Goal: Task Accomplishment & Management: Manage account settings

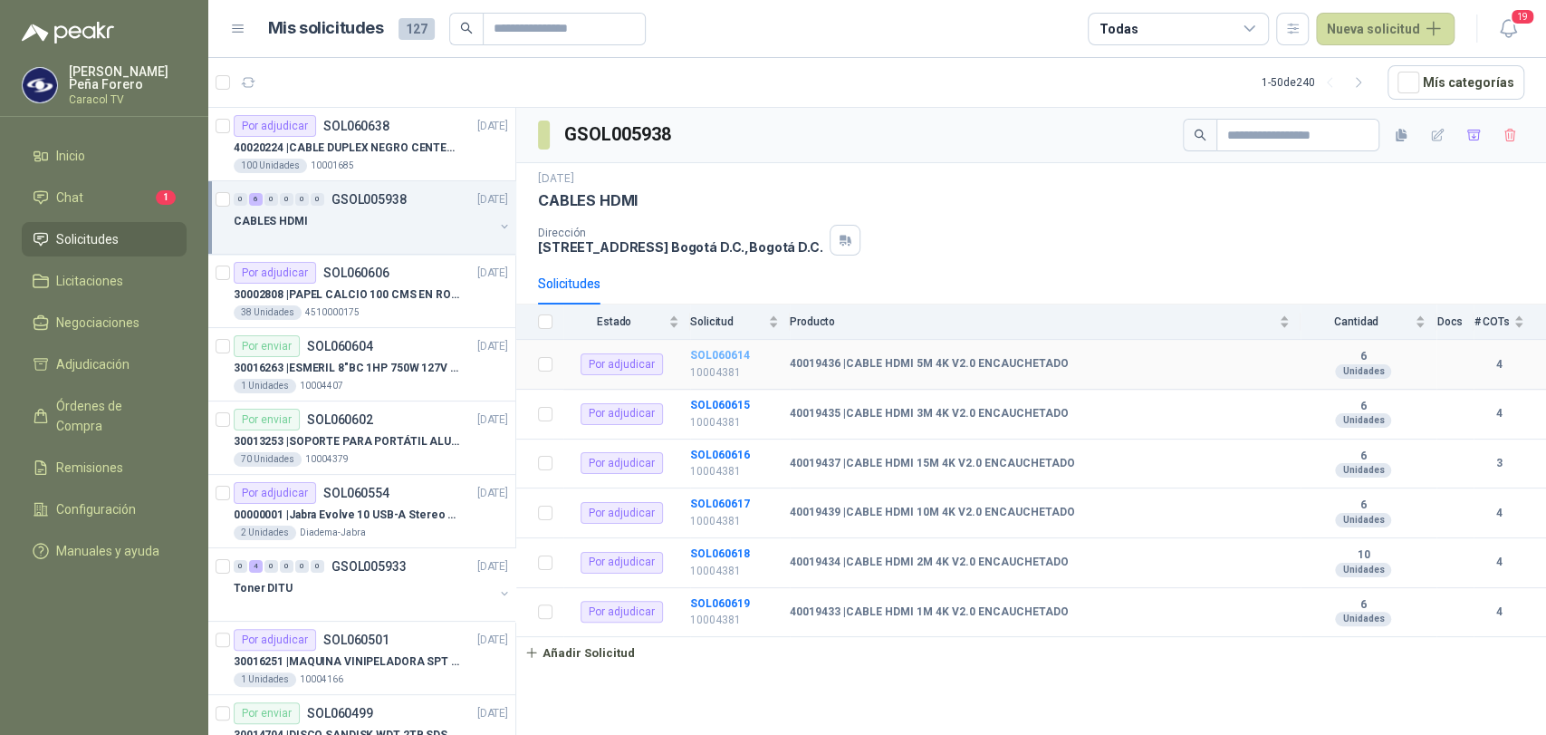
click at [732, 351] on b "SOL060614" at bounding box center [720, 355] width 60 height 13
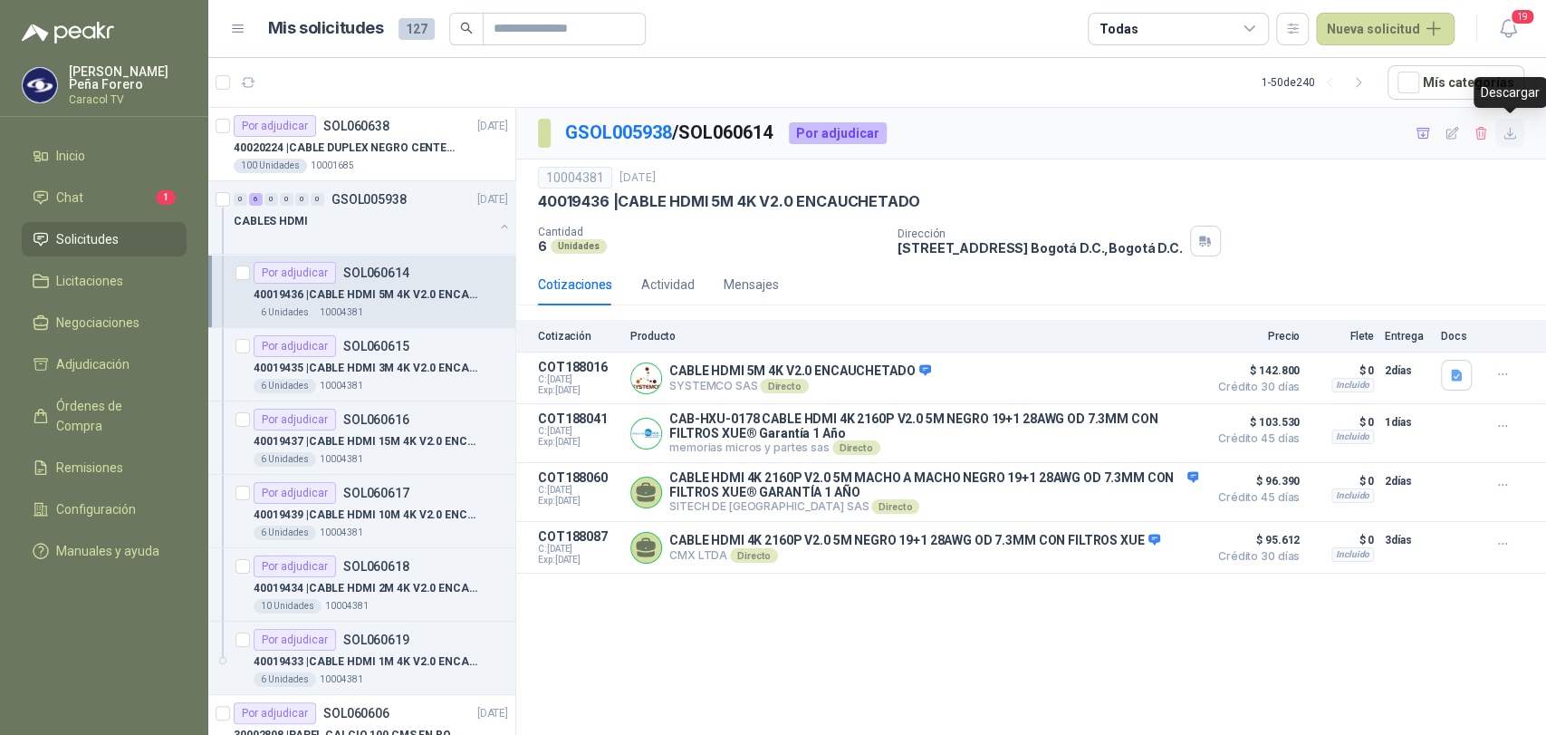
click at [1518, 136] on button "button" at bounding box center [1509, 133] width 29 height 29
click at [365, 360] on p "40019435 | CABLE HDMI 3M 4K V2.0 ENCAUCHETADO" at bounding box center [367, 368] width 226 height 17
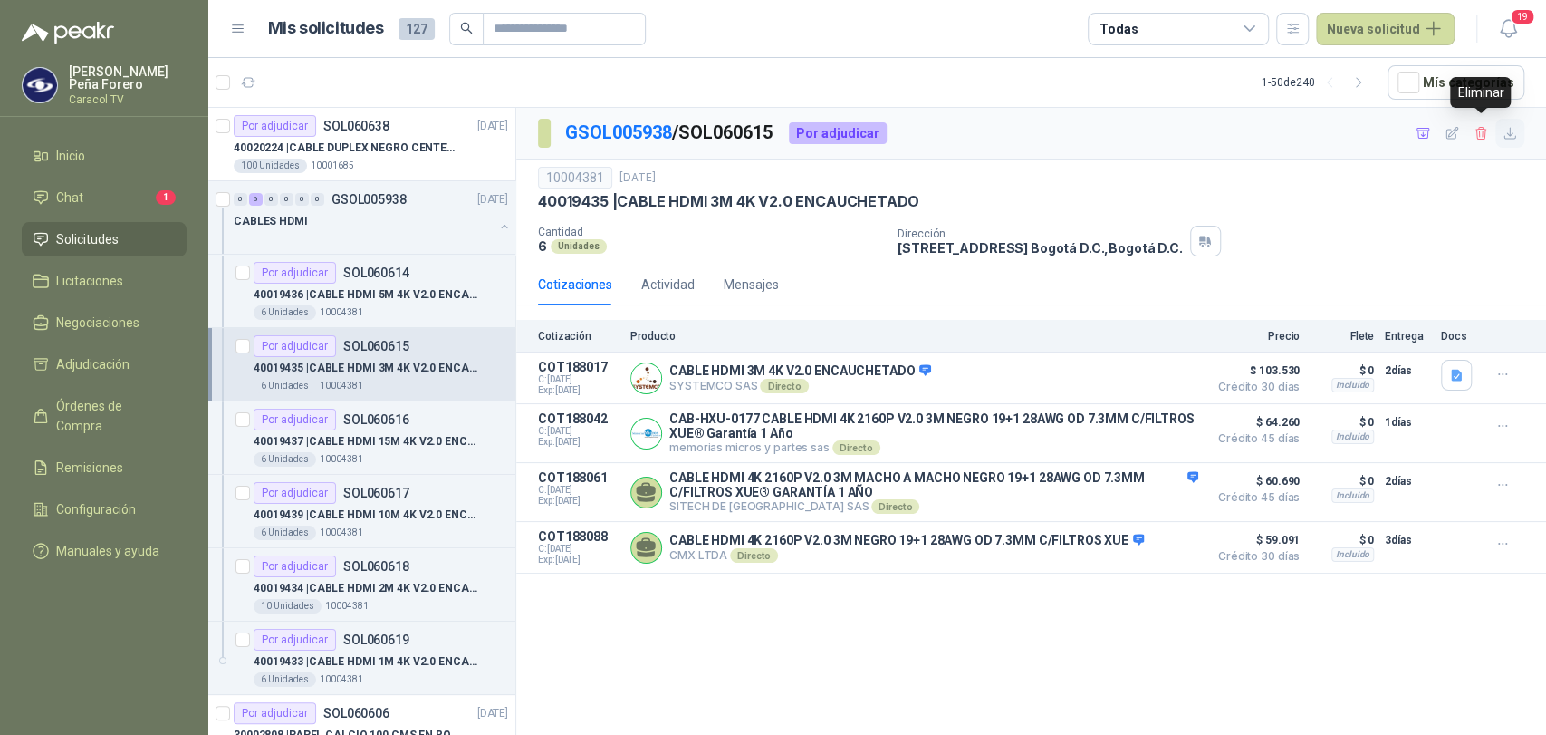
click at [1508, 127] on icon "button" at bounding box center [1510, 133] width 15 height 15
click at [335, 433] on p "40019437 | CABLE HDMI 15M 4K V2.0 ENCAUCHETADO" at bounding box center [367, 441] width 226 height 17
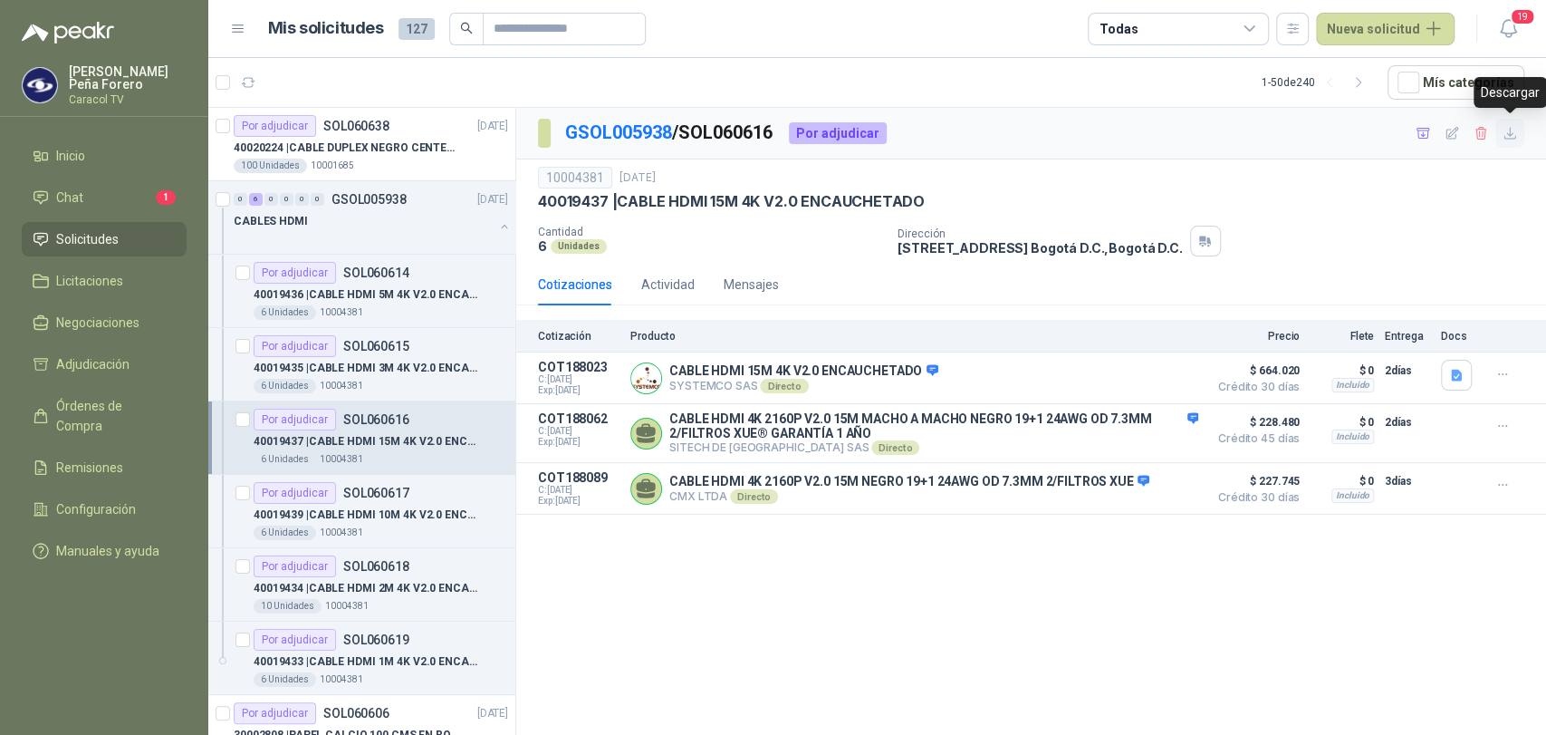
click at [1513, 135] on icon "button" at bounding box center [1510, 133] width 15 height 15
click at [357, 509] on p "40019439 | CABLE HDMI 10M 4K V2.0 ENCAUCHETADO" at bounding box center [367, 514] width 226 height 17
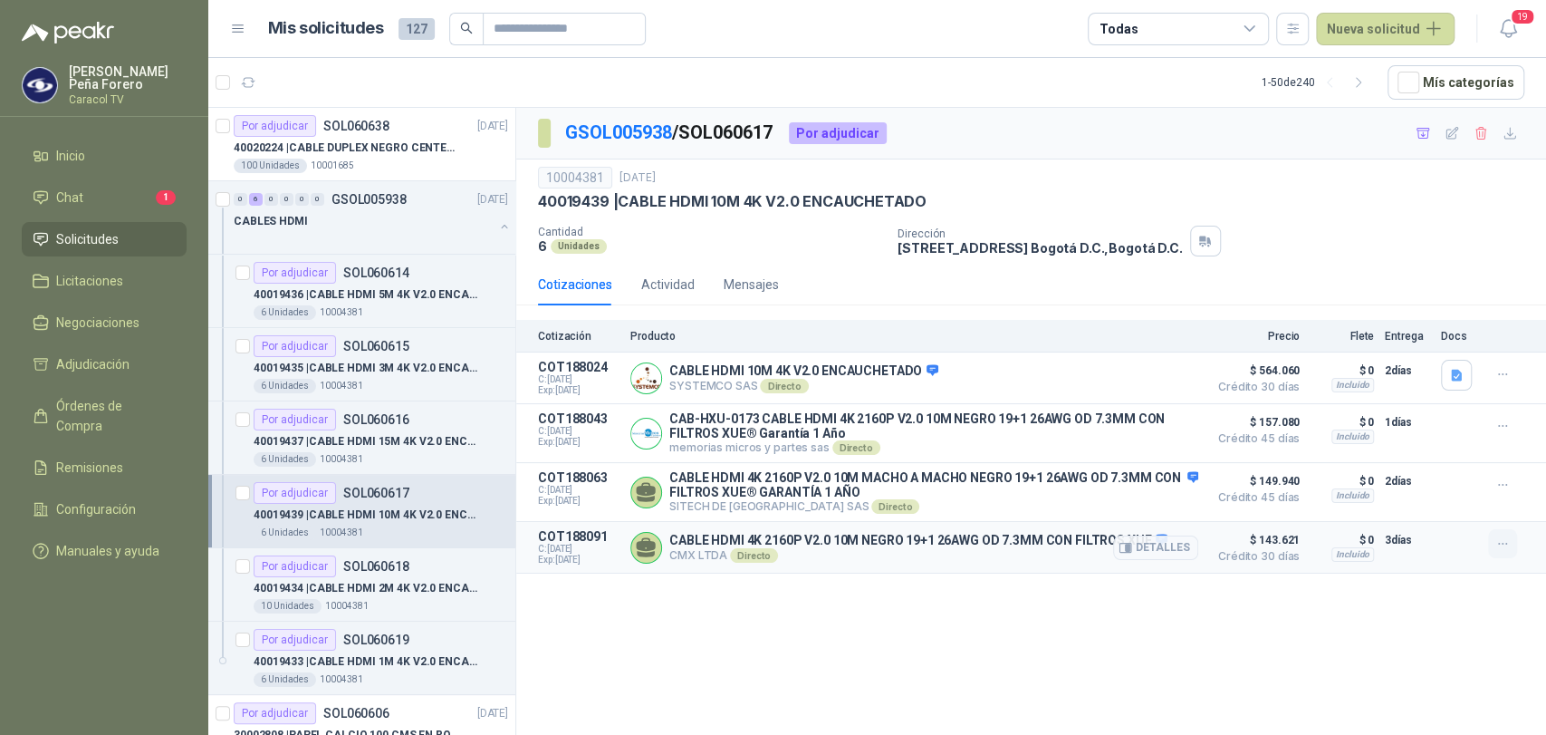
click at [1512, 546] on button "button" at bounding box center [1502, 543] width 29 height 29
click at [1502, 573] on article "COT188091 C: [DATE] Exp: [DATE] CABLE HDMI 4K 2160P V2.0 10M NEGRO 19+1 26AWG O…" at bounding box center [1031, 548] width 1030 height 52
click at [1504, 552] on icon "button" at bounding box center [1502, 543] width 15 height 15
click at [1454, 513] on button "Ignorar" at bounding box center [1466, 508] width 145 height 29
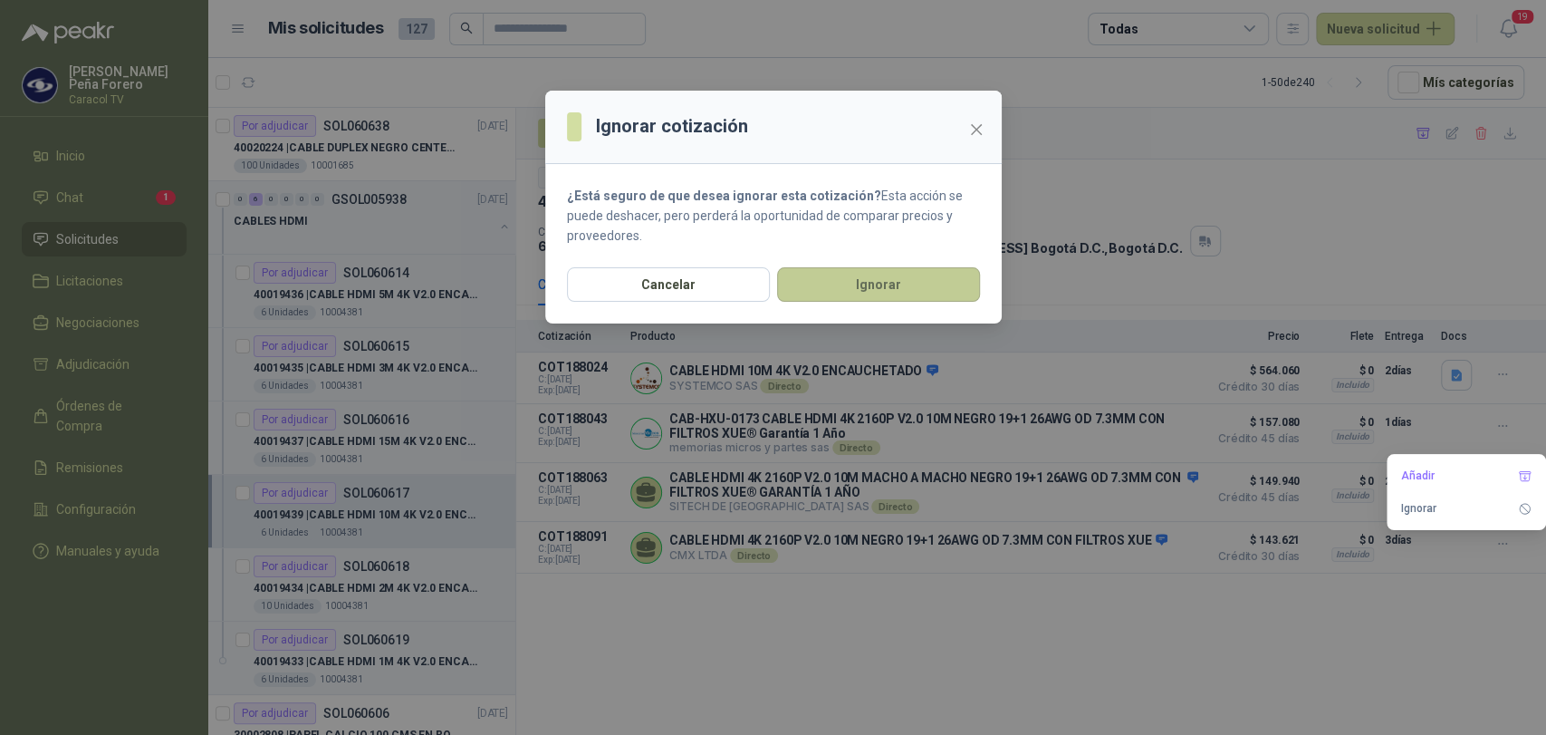
click at [891, 291] on button "Ignorar" at bounding box center [878, 284] width 203 height 34
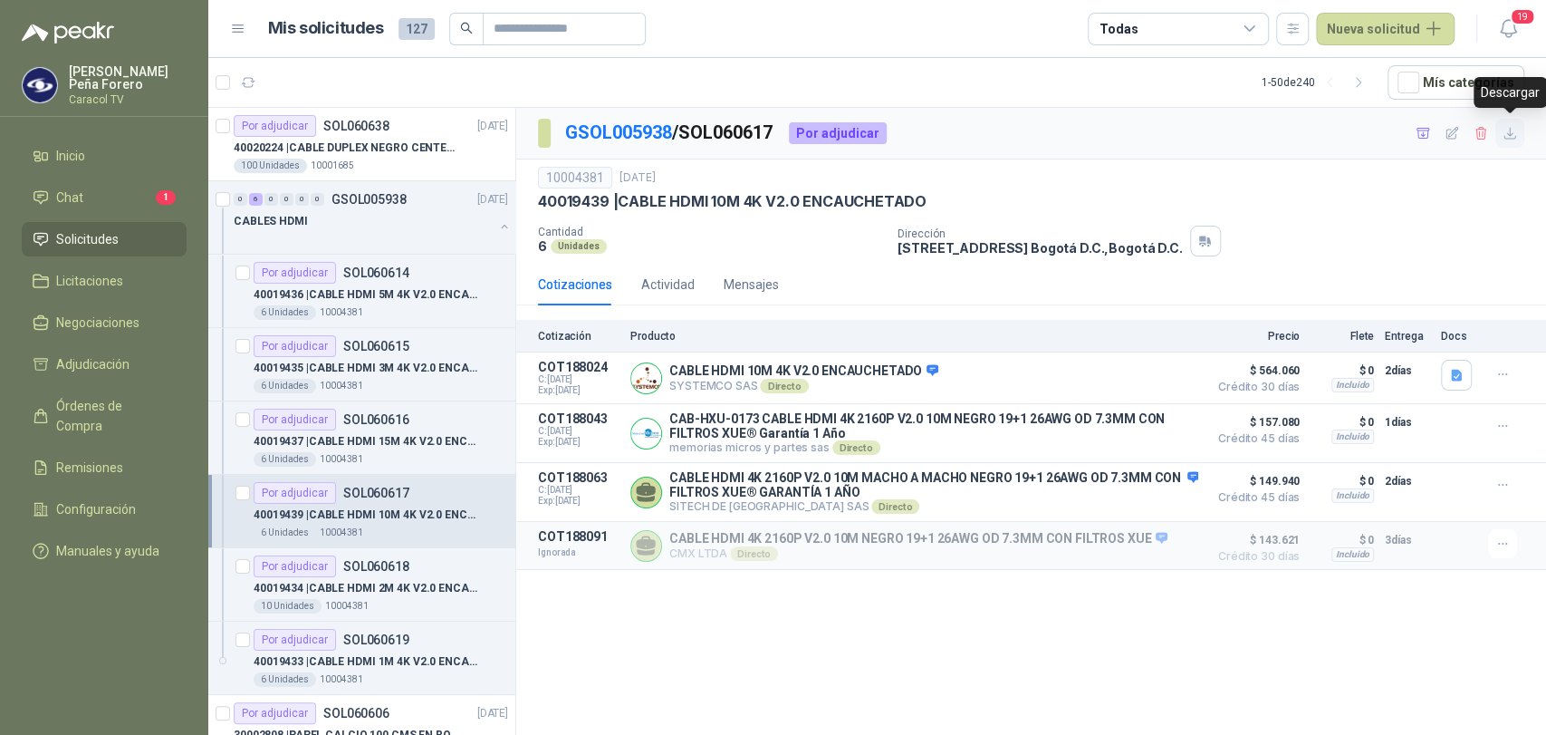
click at [1517, 128] on button "button" at bounding box center [1509, 133] width 29 height 29
click at [1147, 669] on div "GSOL005938 / SOL060617 Por adjudicar 10004381 [DATE] 40019439 | CABLE HDMI 10M …" at bounding box center [1031, 424] width 1030 height 633
click at [410, 591] on p "40019434 | CABLE HDMI 2M 4K V2.0 ENCAUCHETADO" at bounding box center [367, 588] width 226 height 17
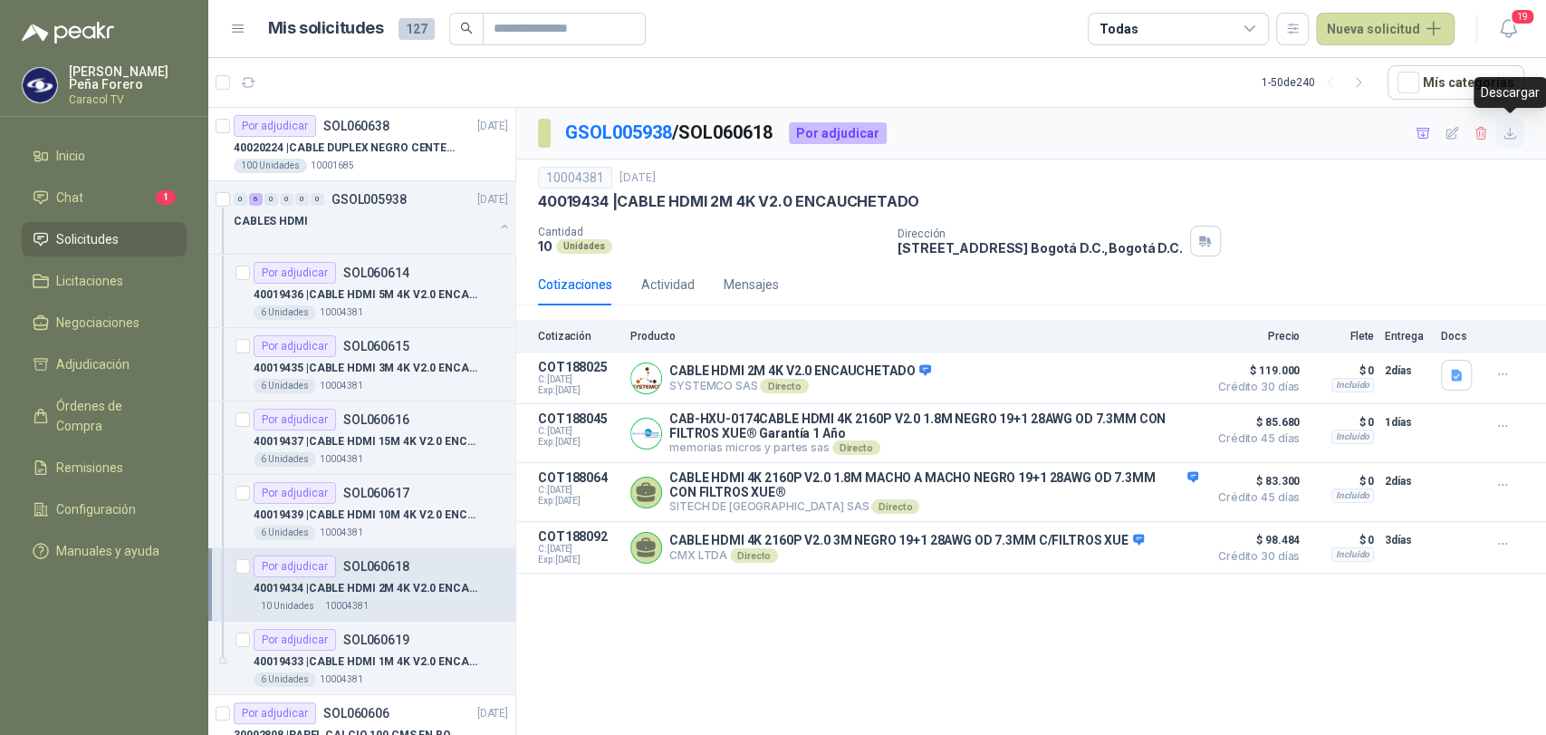
click at [1516, 132] on icon "button" at bounding box center [1510, 133] width 15 height 15
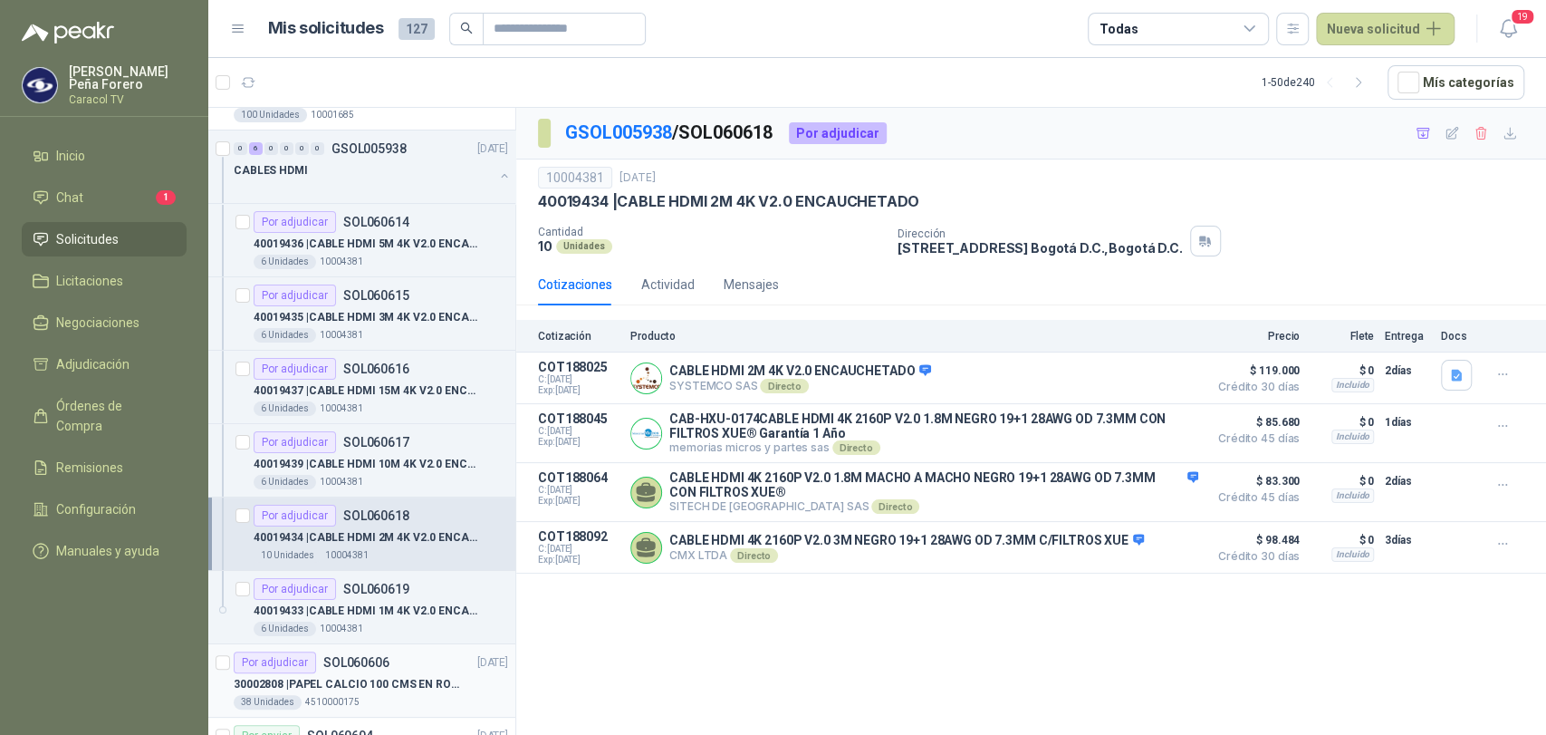
scroll to position [101, 0]
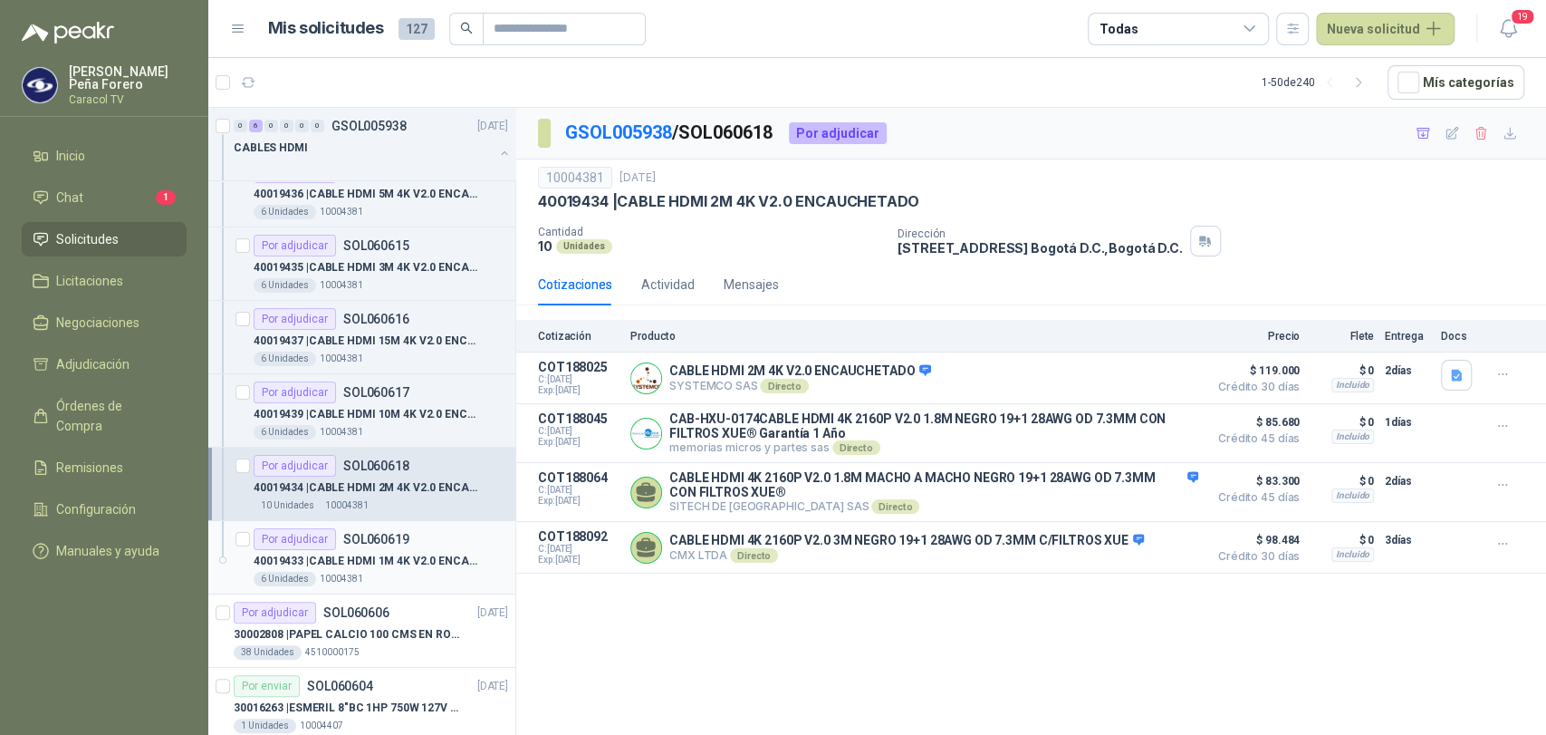
click at [424, 545] on div "Por adjudicar SOL060619" at bounding box center [381, 539] width 255 height 22
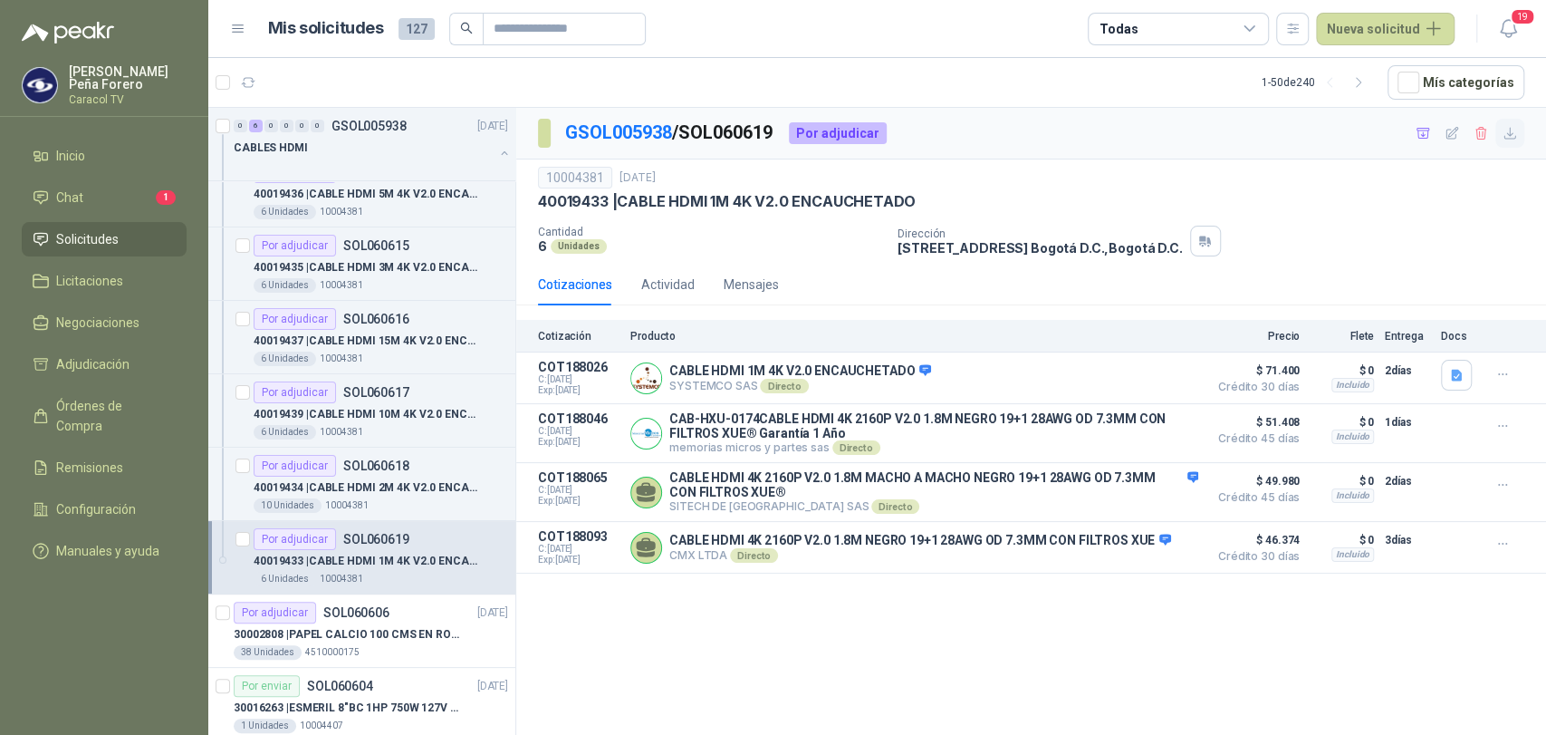
click at [1514, 132] on icon "button" at bounding box center [1510, 133] width 15 height 15
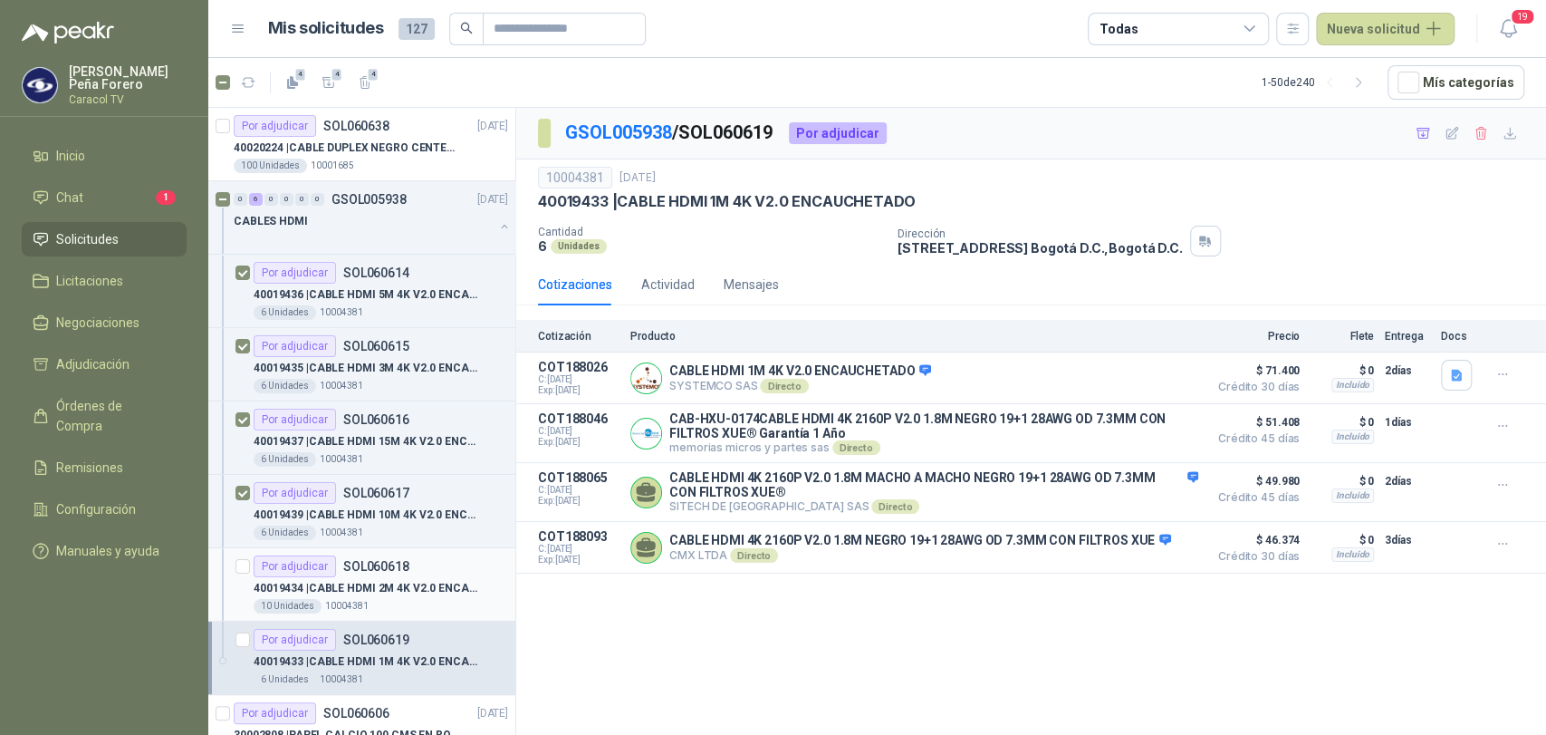
click at [246, 574] on div at bounding box center [242, 584] width 14 height 58
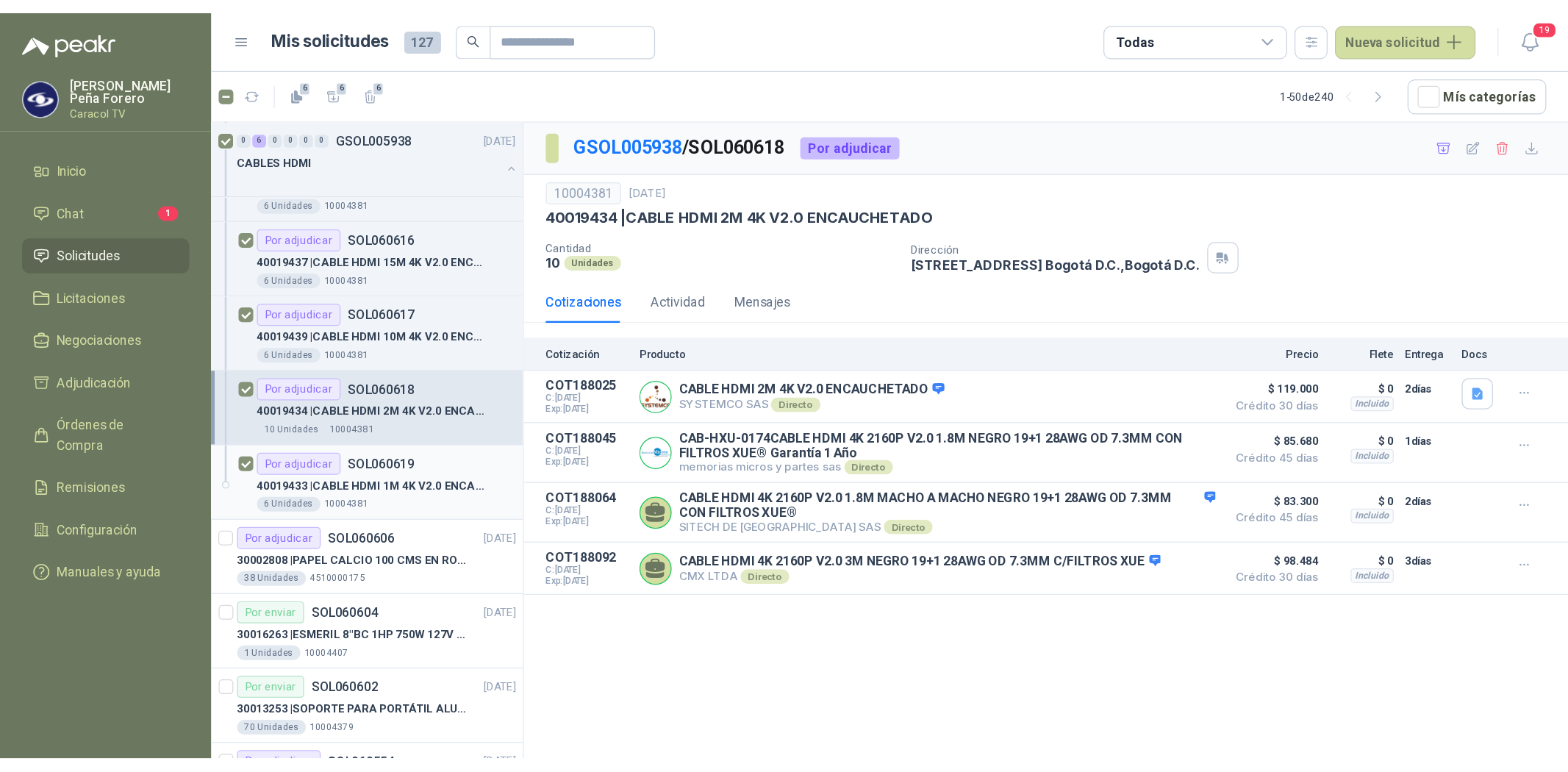
scroll to position [163, 0]
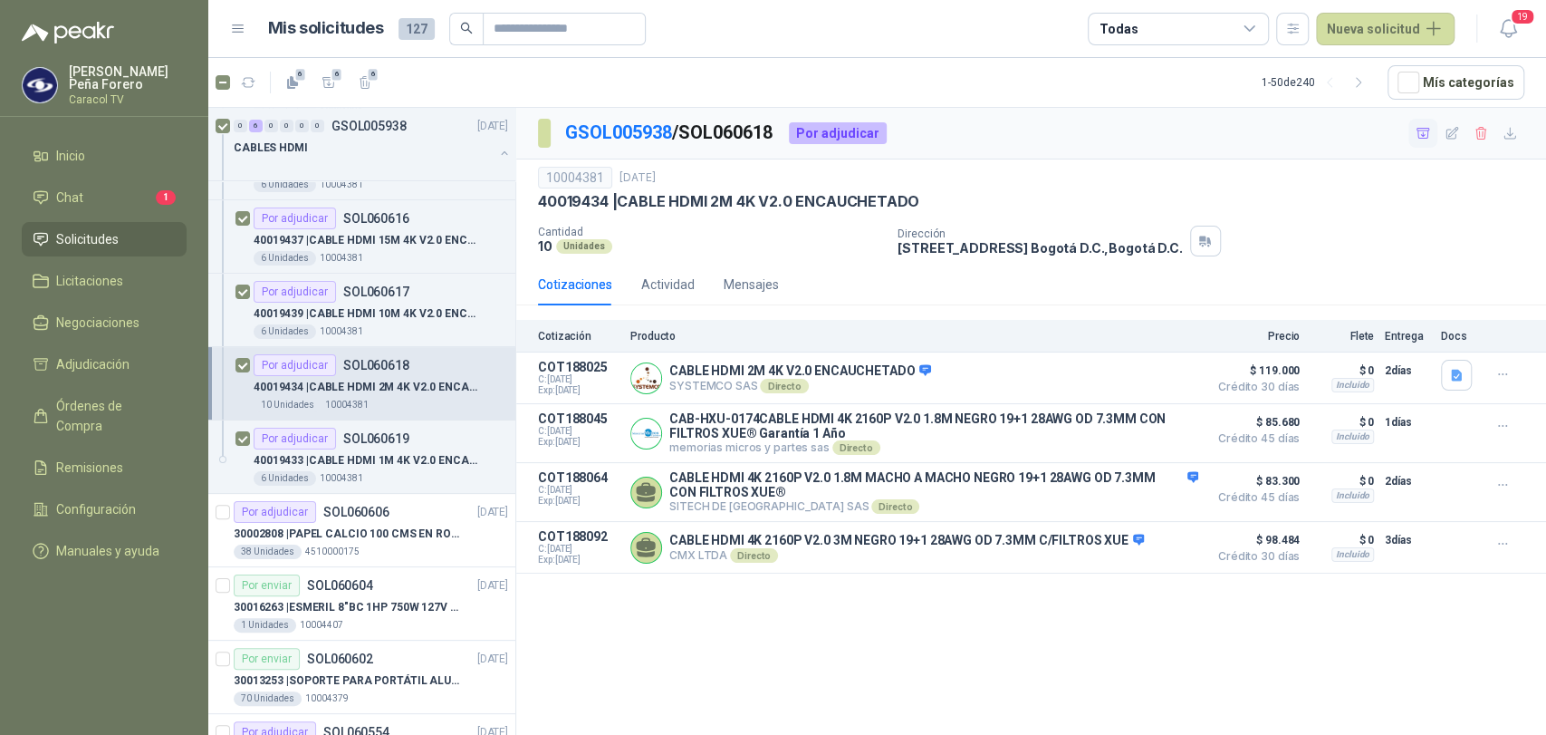
click at [1420, 138] on icon "button" at bounding box center [1423, 133] width 13 height 10
click at [76, 365] on span "Adjudicación" at bounding box center [92, 364] width 73 height 20
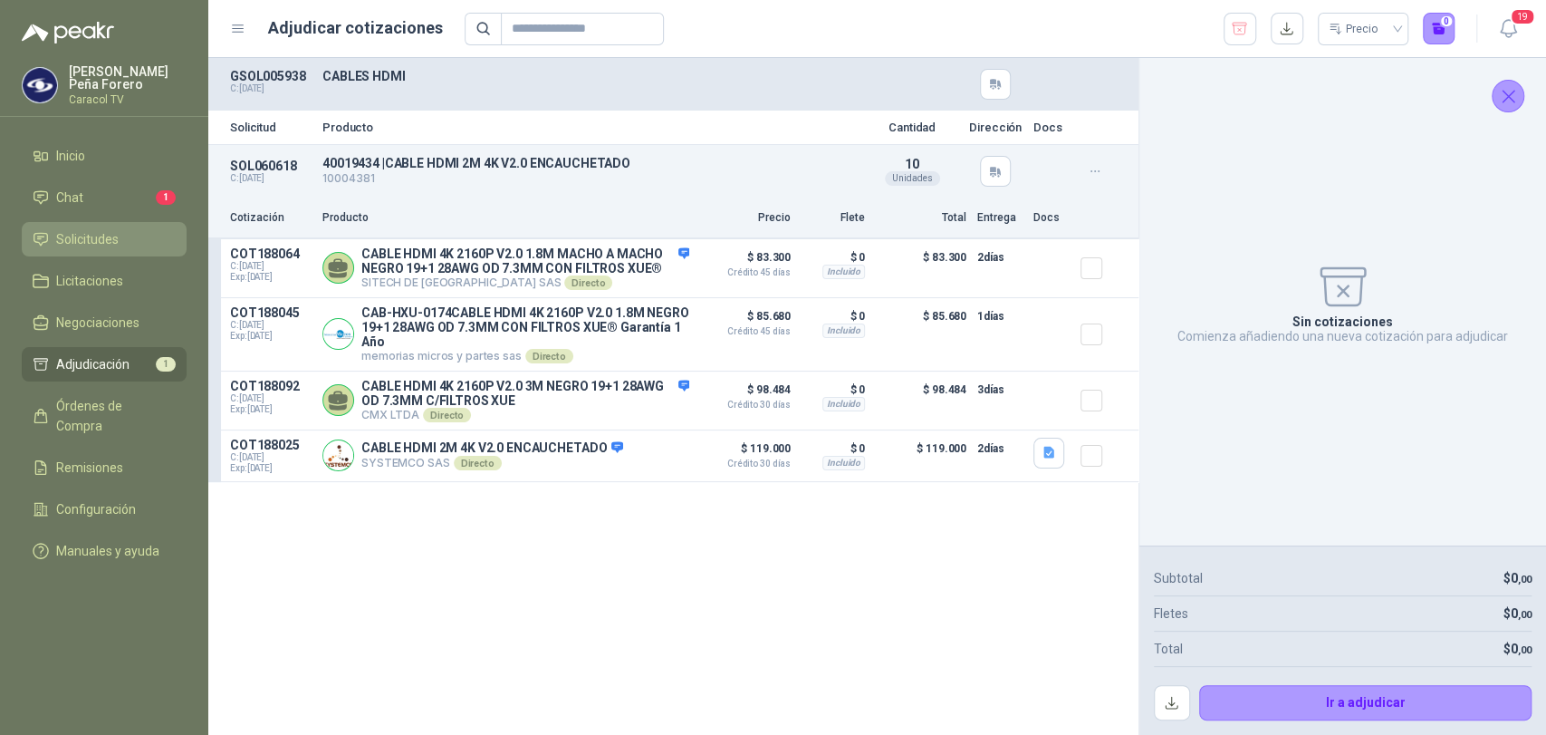
click at [91, 246] on span "Solicitudes" at bounding box center [87, 239] width 62 height 20
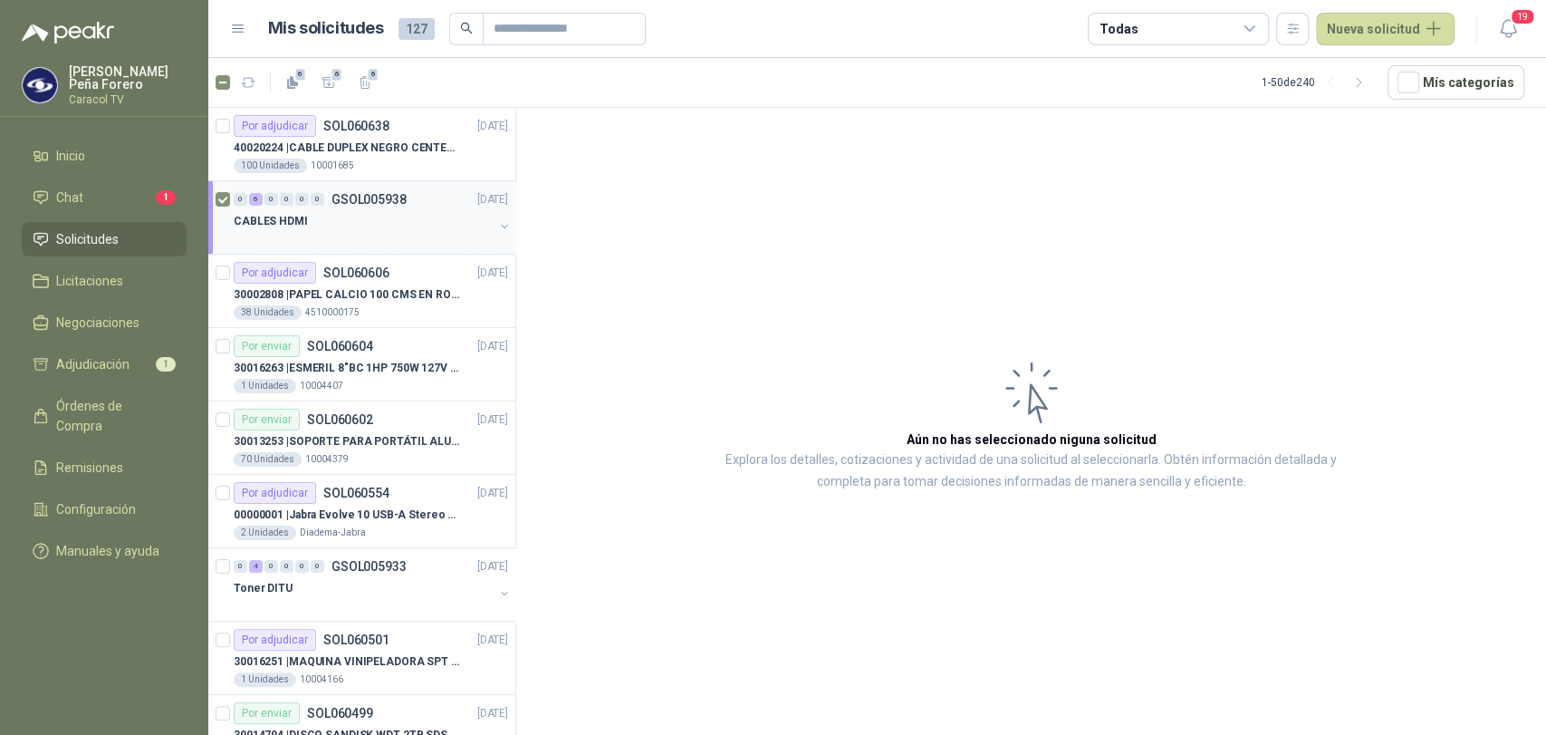
click at [375, 214] on div "CABLES HDMI" at bounding box center [364, 221] width 260 height 22
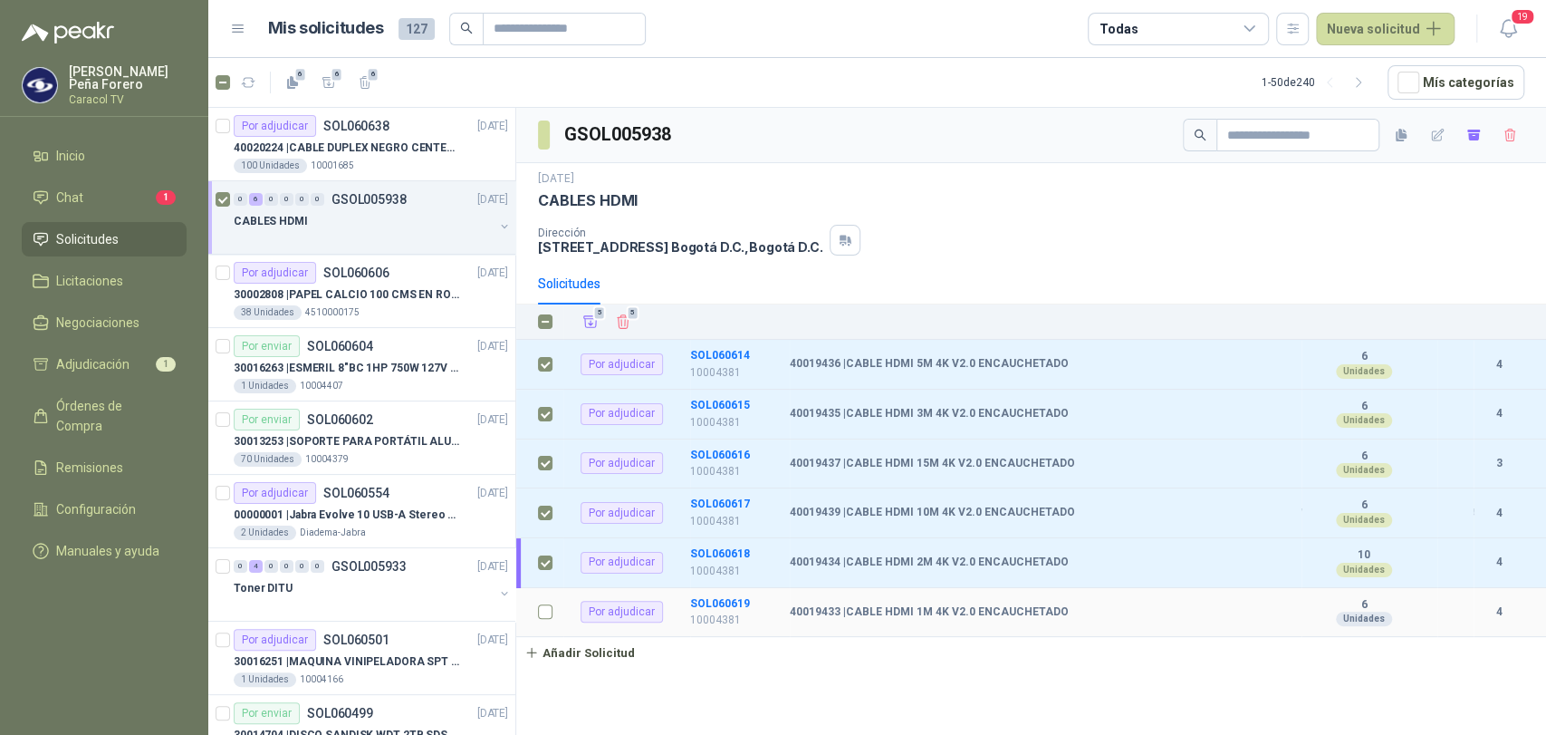
click at [536, 621] on td at bounding box center [539, 613] width 47 height 50
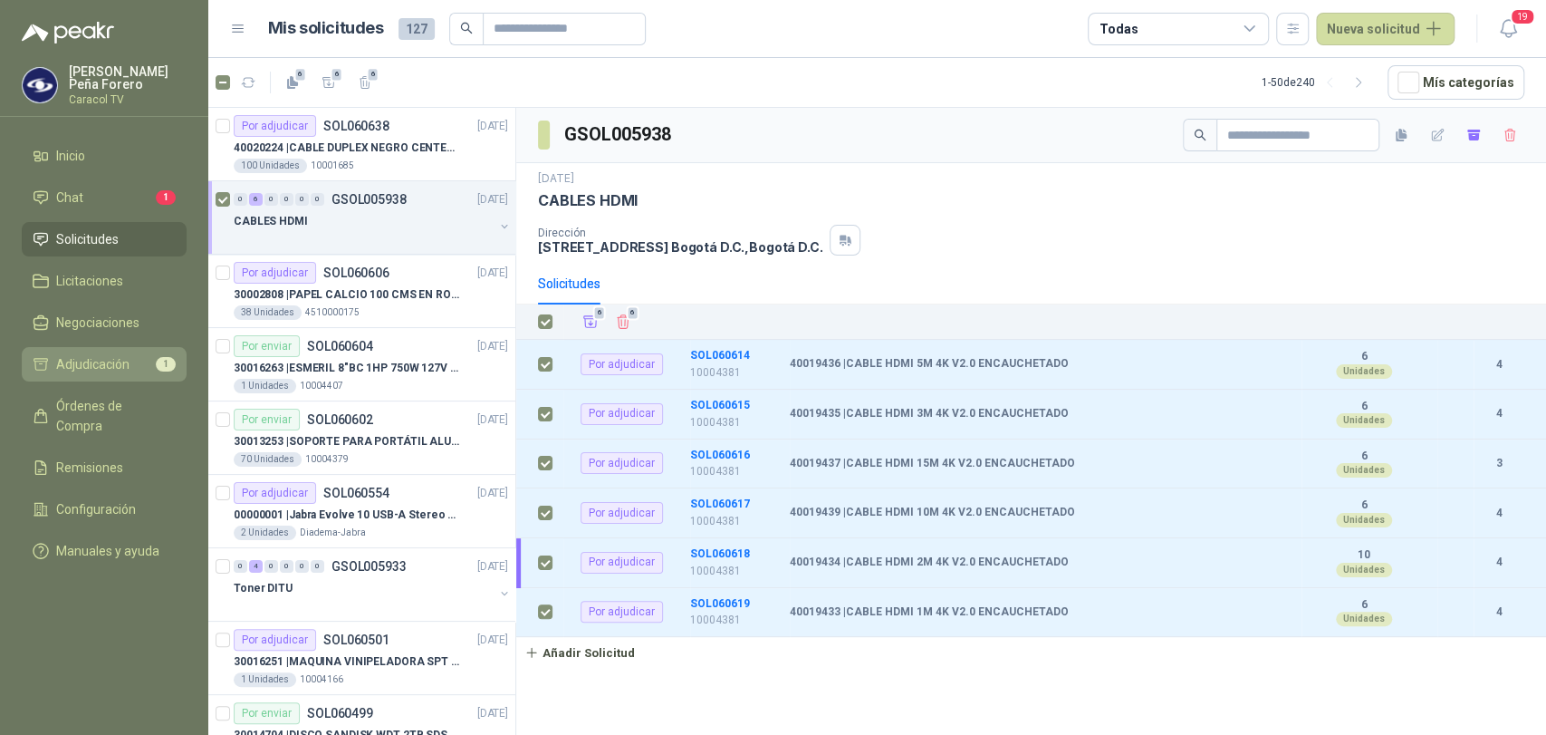
click at [64, 371] on span "Adjudicación" at bounding box center [92, 364] width 73 height 20
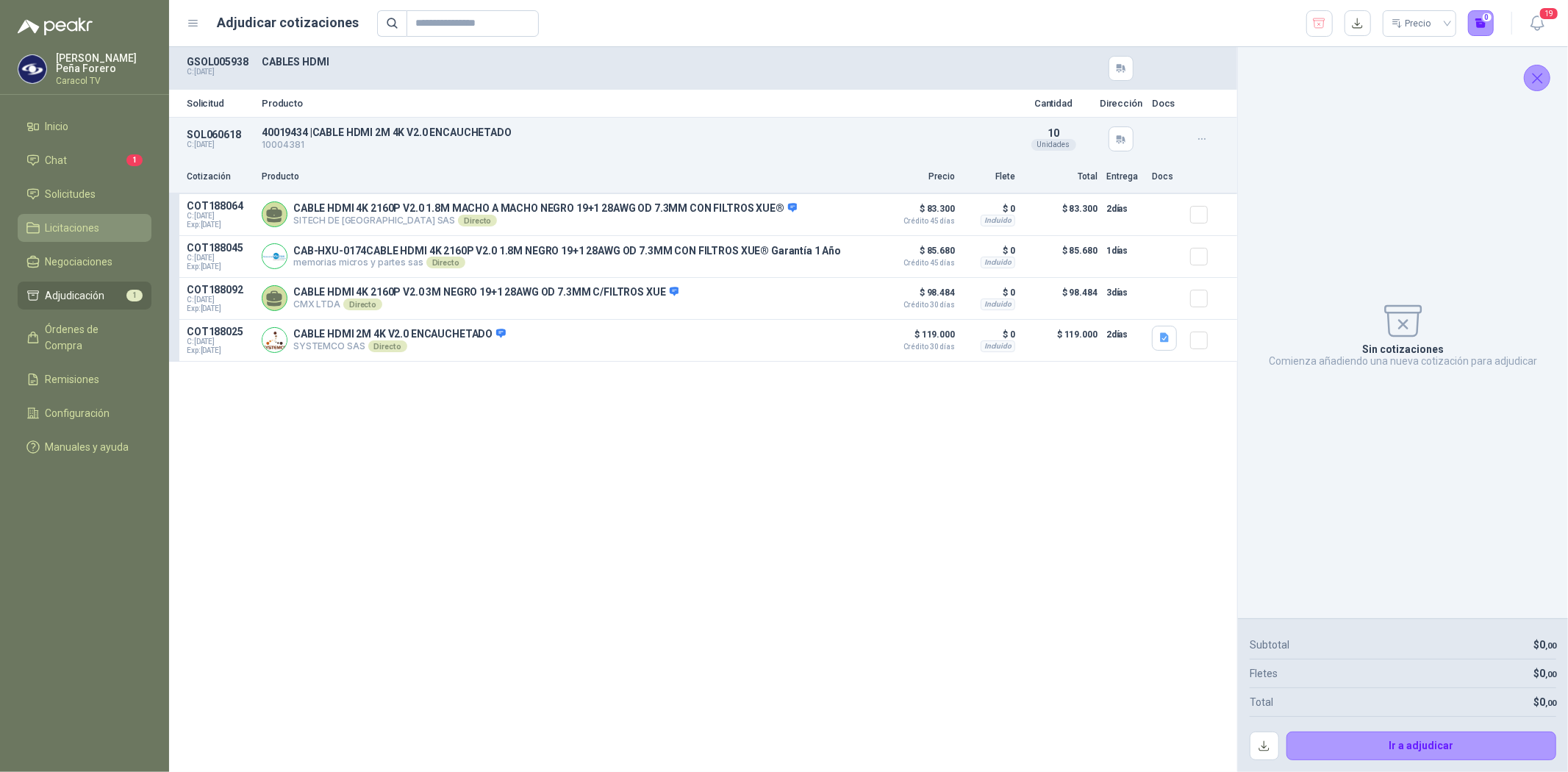
click at [80, 230] on span "Licitaciones" at bounding box center [72, 228] width 54 height 16
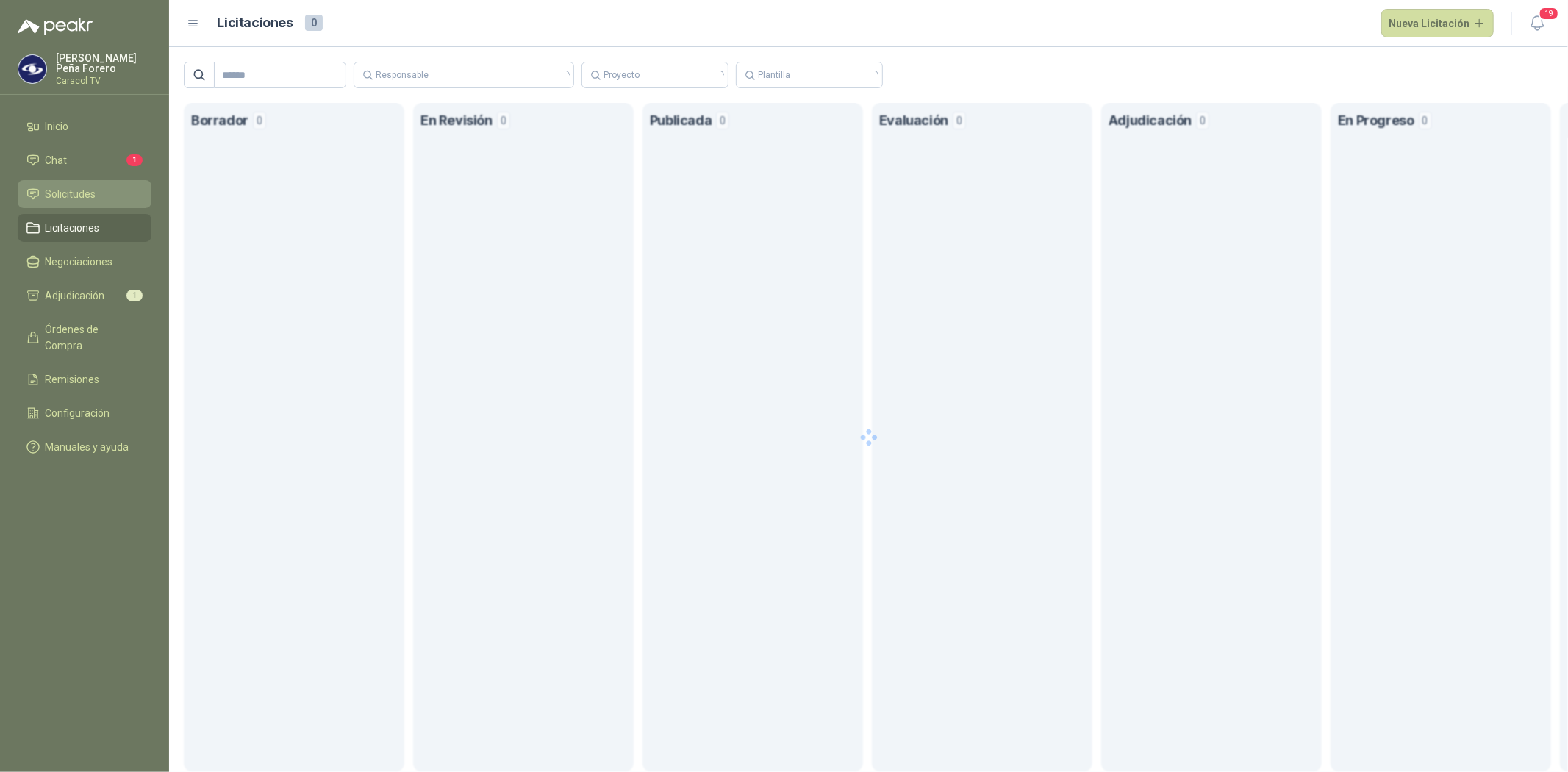
click at [80, 192] on span "Solicitudes" at bounding box center [71, 194] width 50 height 16
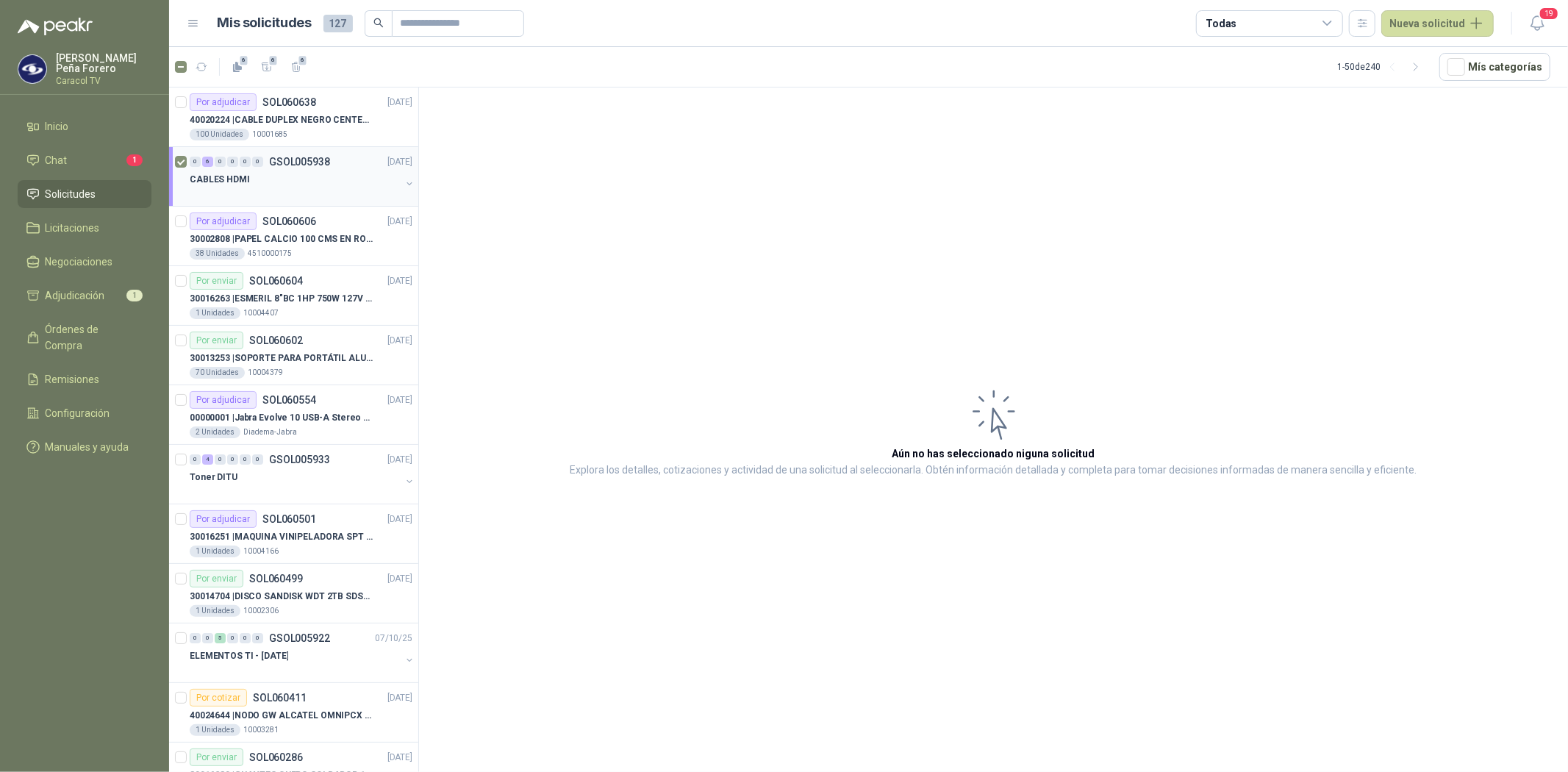
click at [240, 168] on div "0 6 0 0 0 0 GSOL005938 [DATE]" at bounding box center [303, 162] width 226 height 18
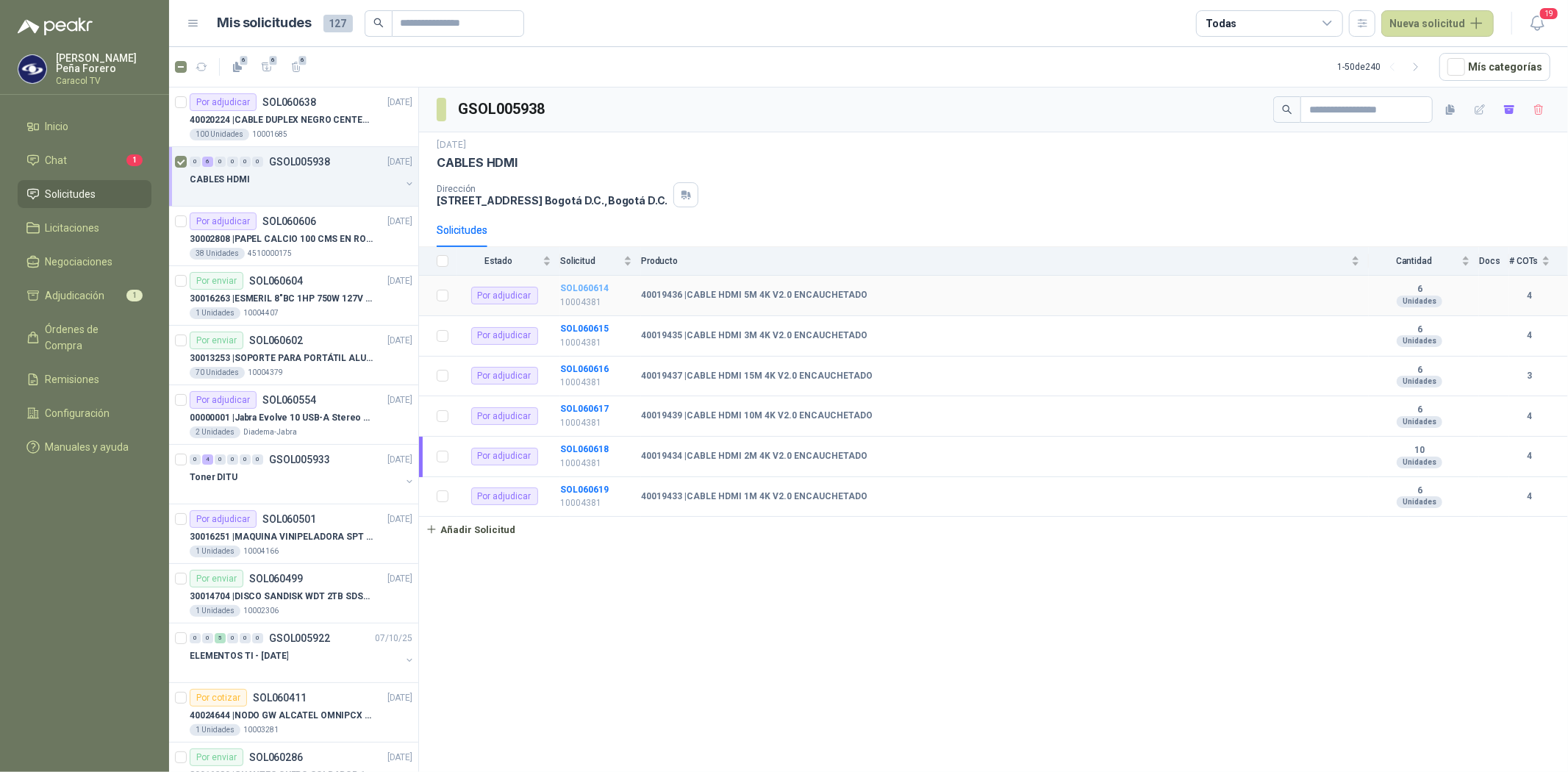
click at [601, 288] on b "SOL060614" at bounding box center [584, 288] width 49 height 11
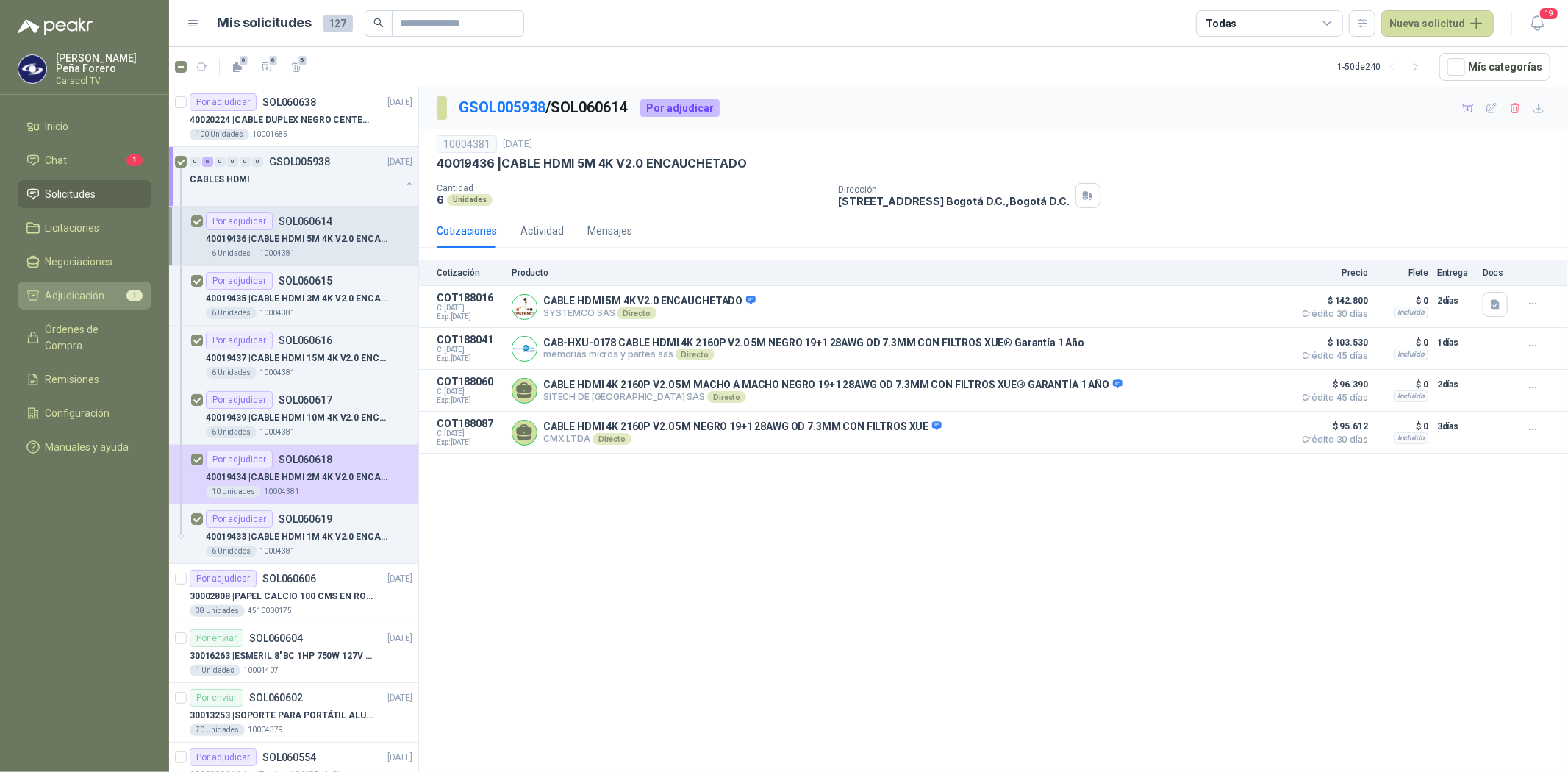
click at [55, 292] on span "Adjudicación" at bounding box center [75, 295] width 59 height 16
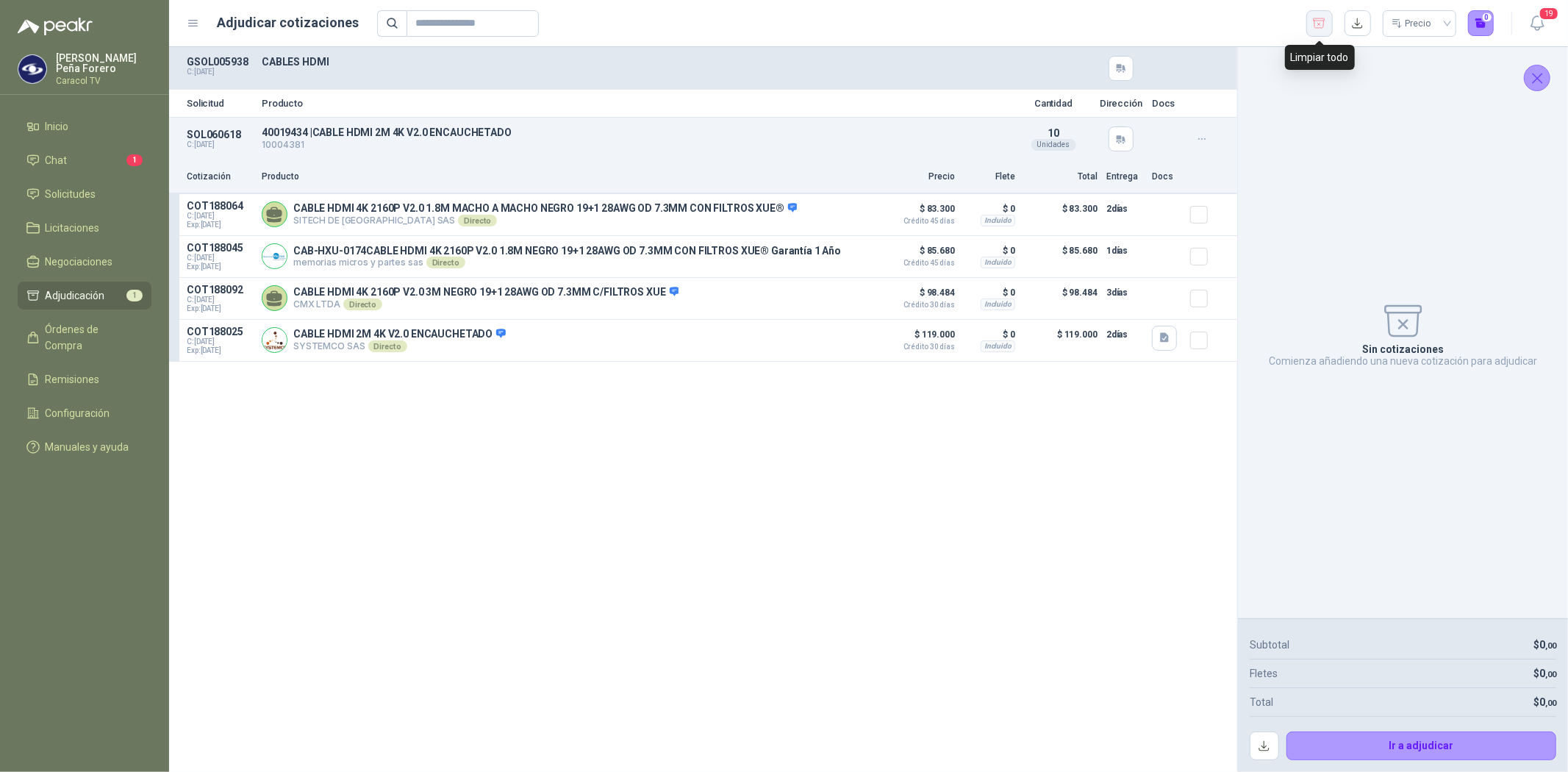
click at [1319, 19] on icon "button" at bounding box center [1320, 24] width 11 height 10
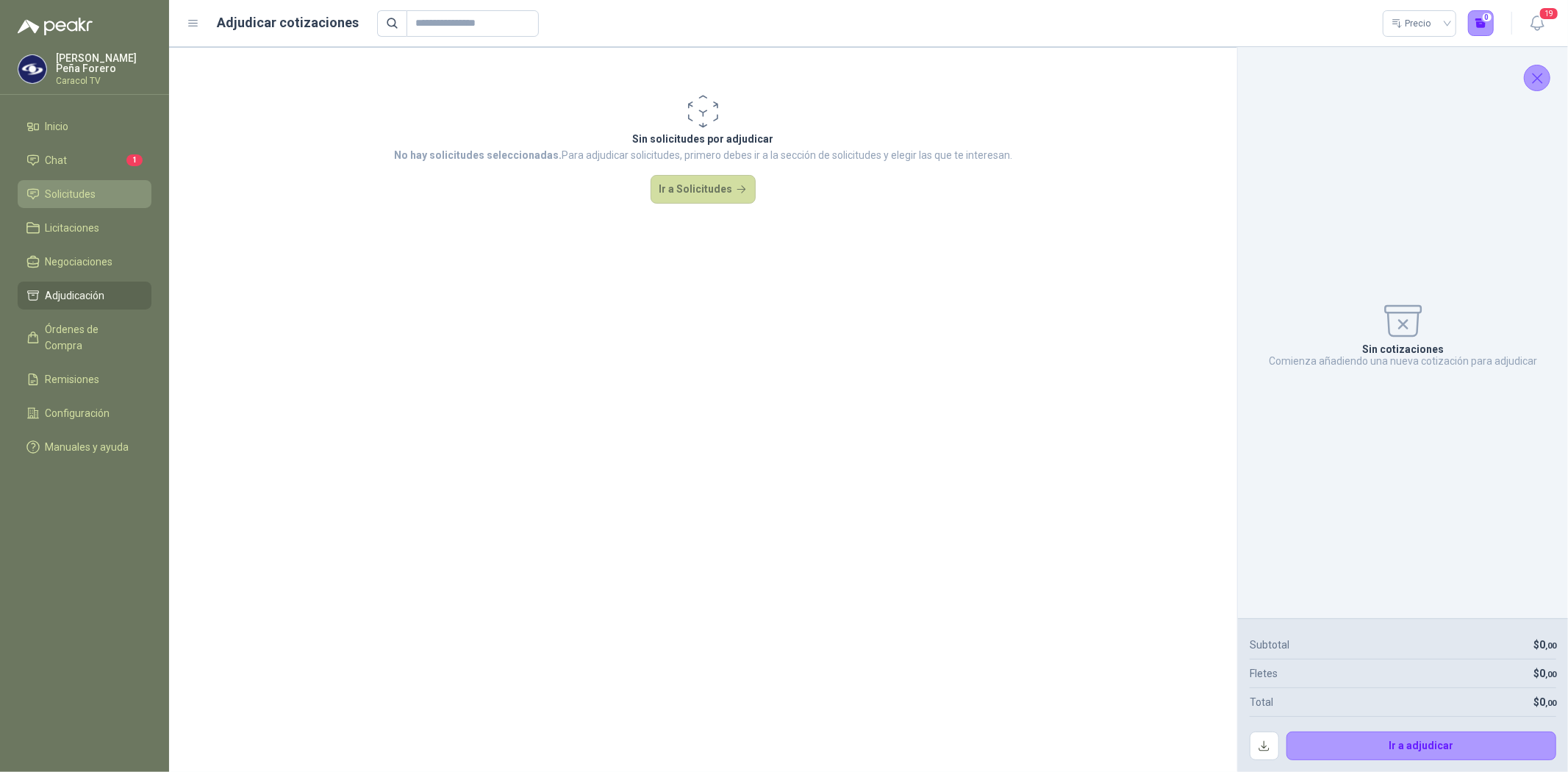
click at [97, 196] on li "Solicitudes" at bounding box center [84, 194] width 116 height 16
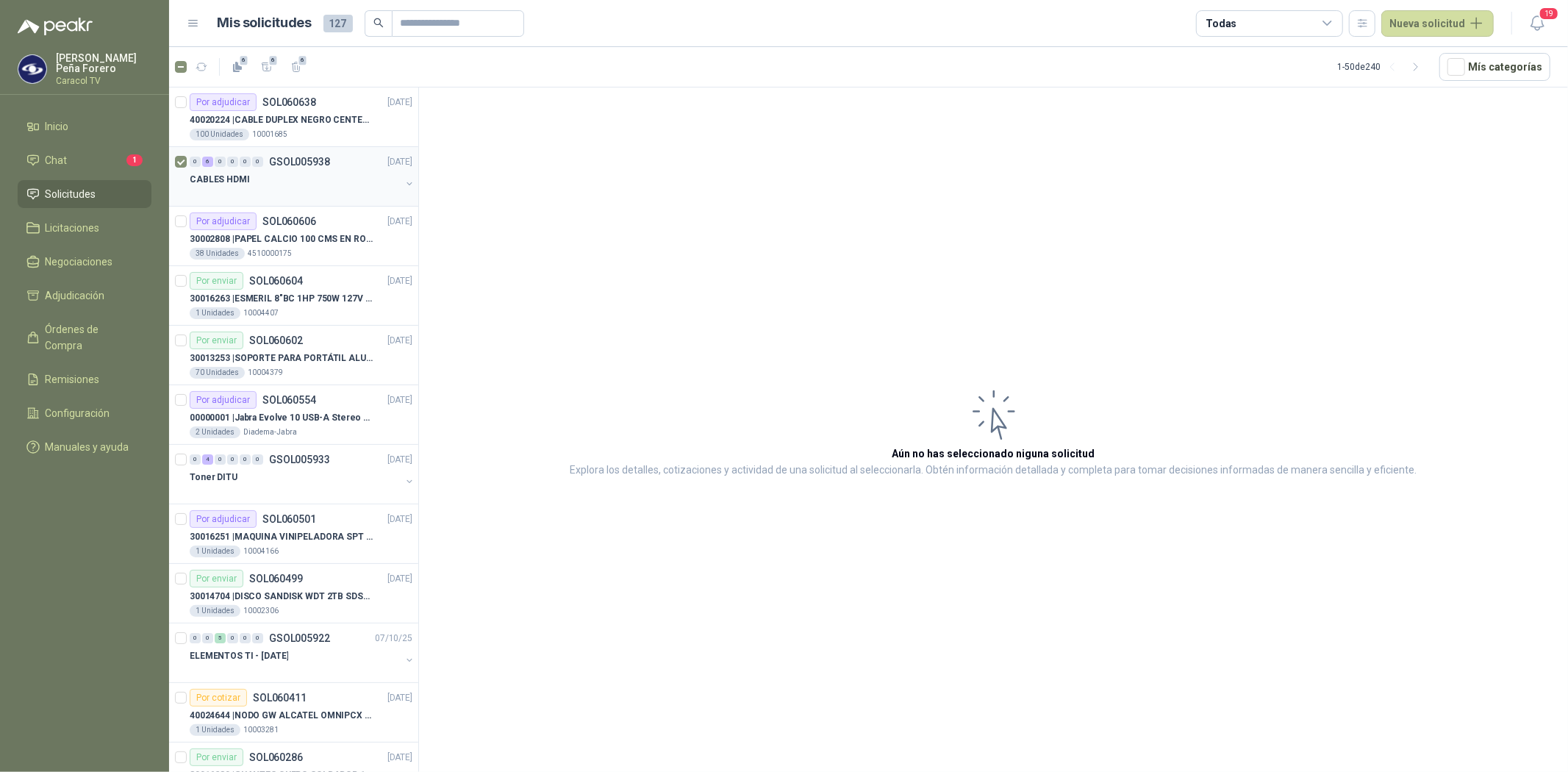
click at [295, 166] on p "GSOL005938" at bounding box center [299, 162] width 61 height 11
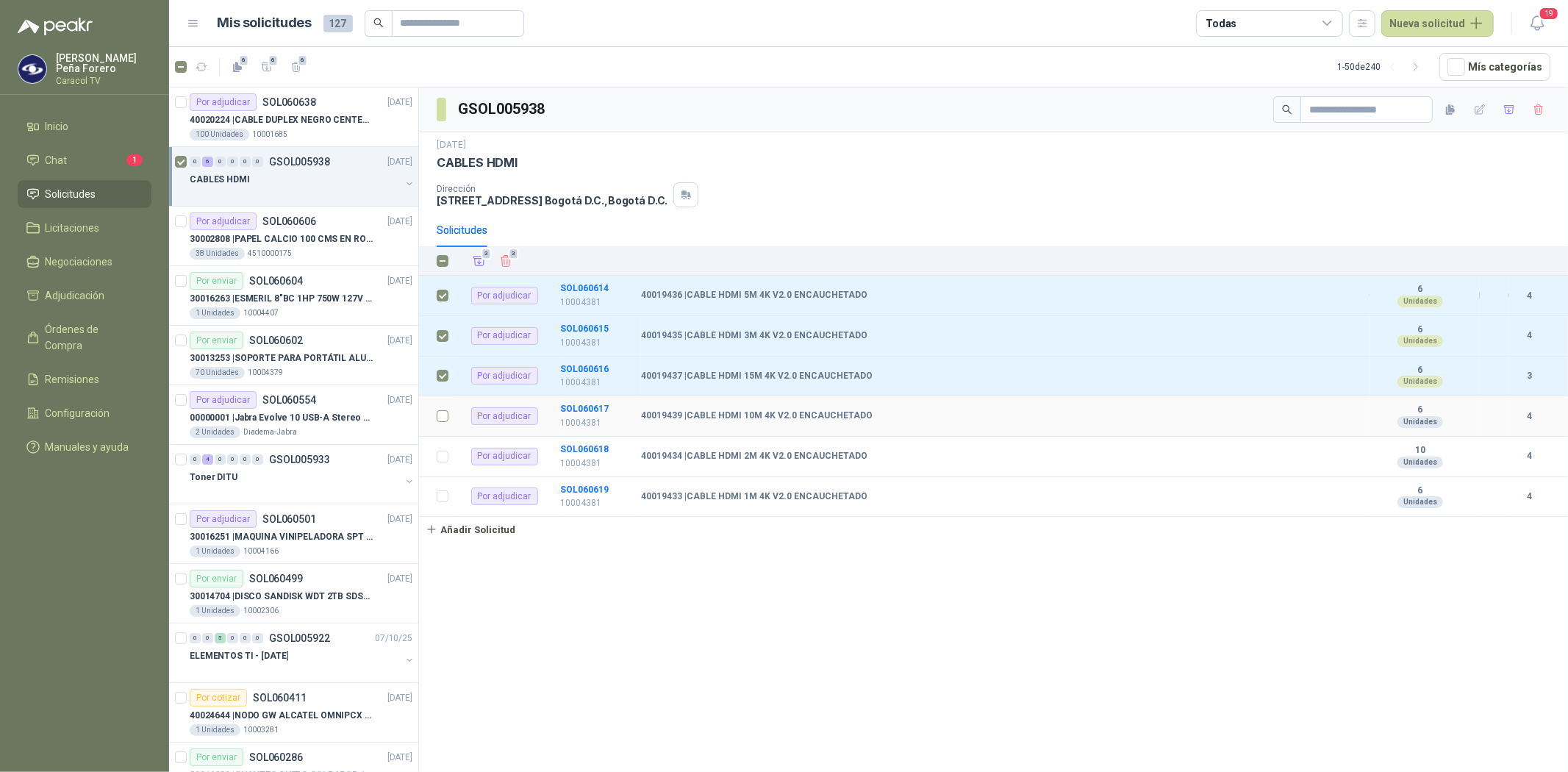
click at [442, 408] on td at bounding box center [437, 416] width 38 height 41
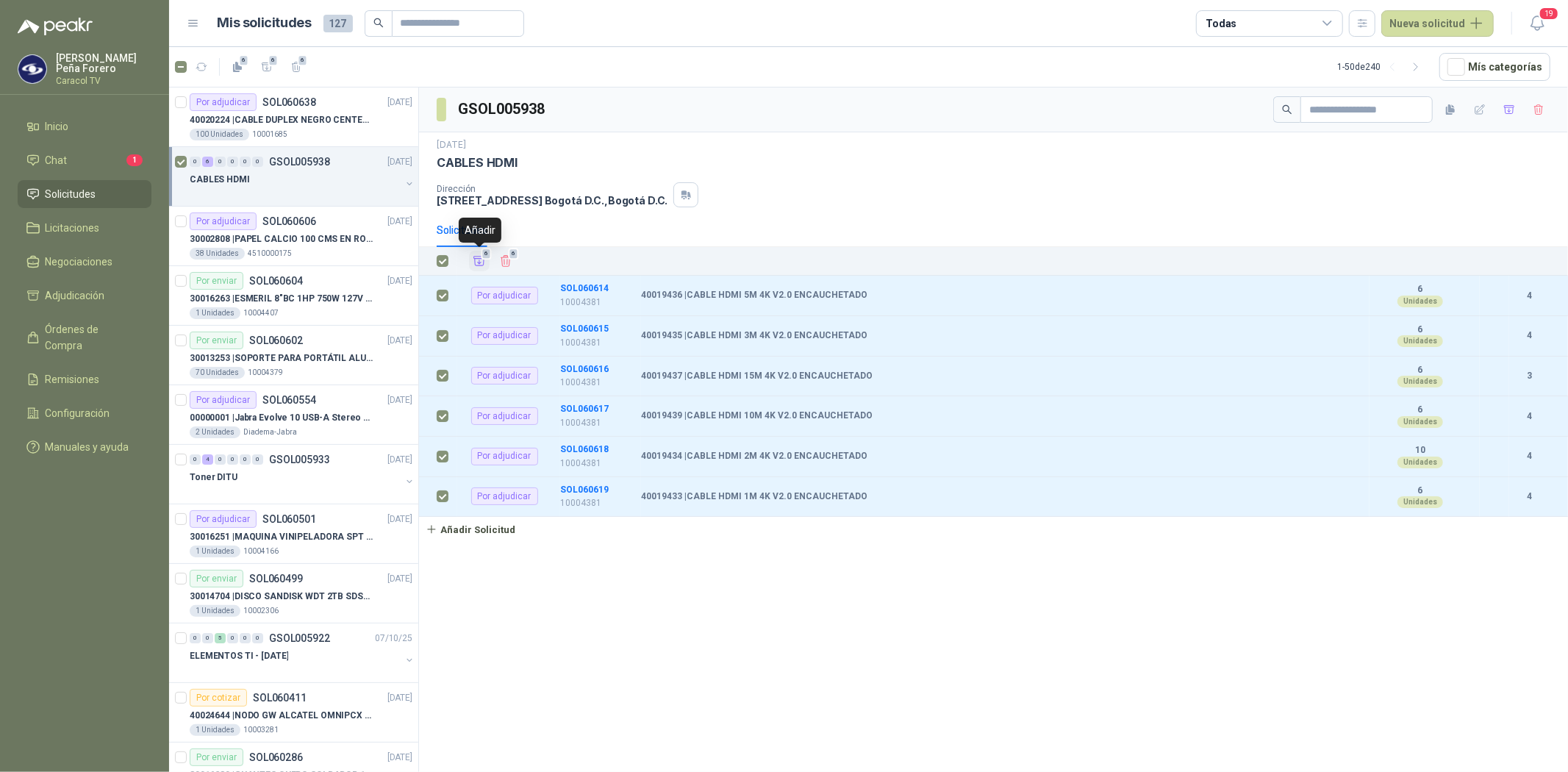
click at [480, 258] on icon "Añadir" at bounding box center [479, 261] width 13 height 13
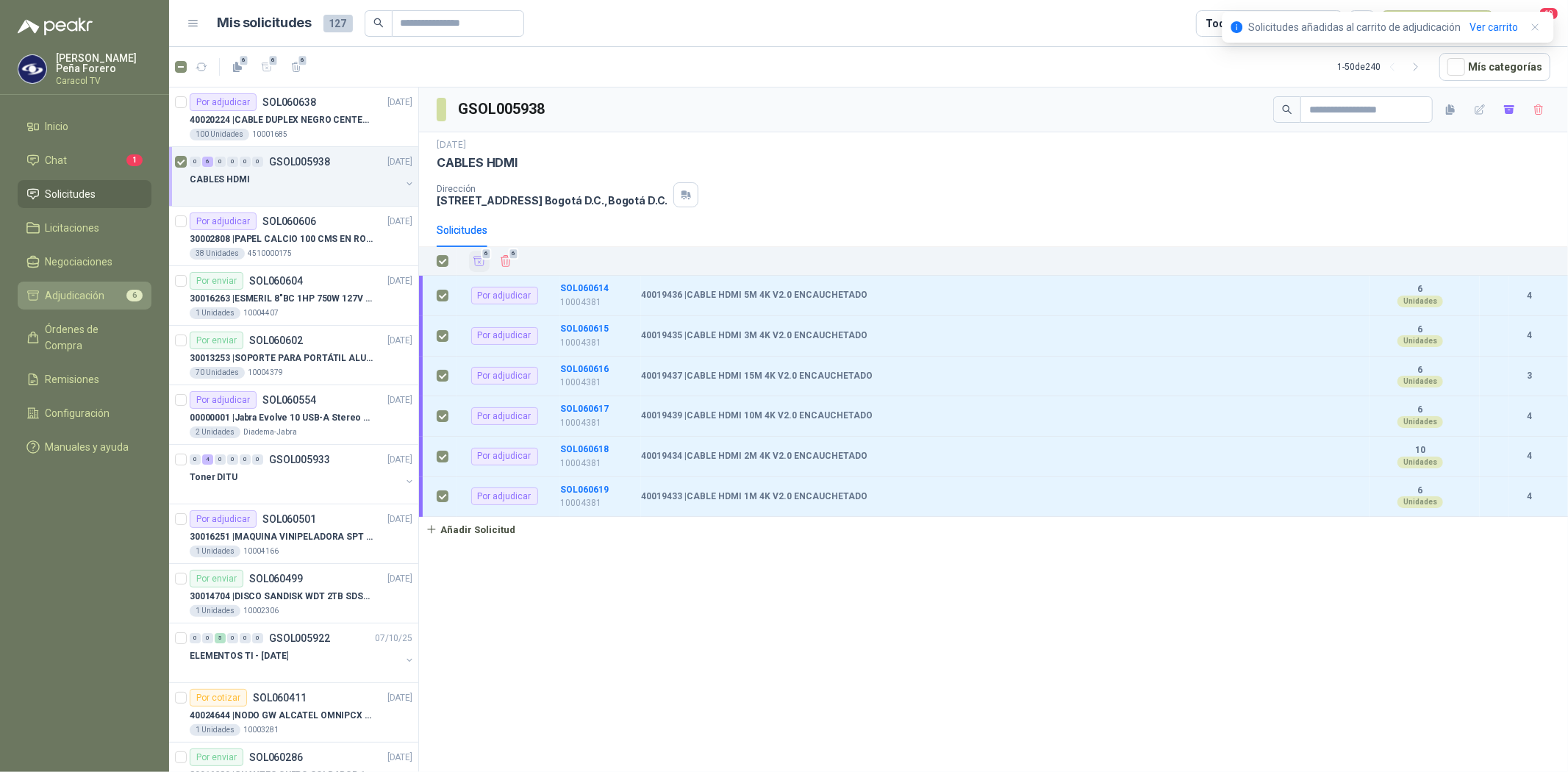
click at [50, 291] on span "Adjudicación" at bounding box center [75, 295] width 59 height 16
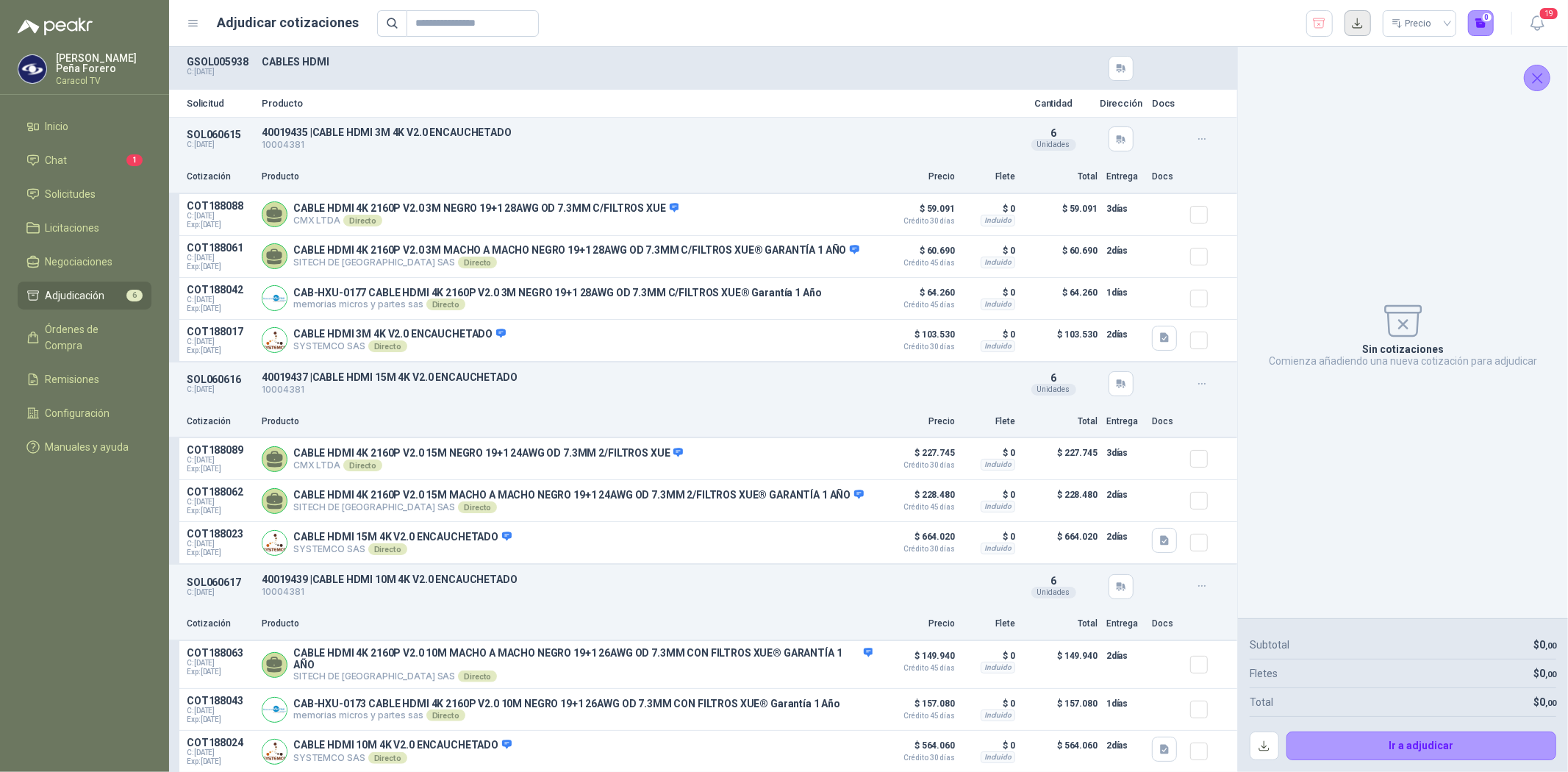
click at [1353, 16] on button "button" at bounding box center [1358, 24] width 27 height 27
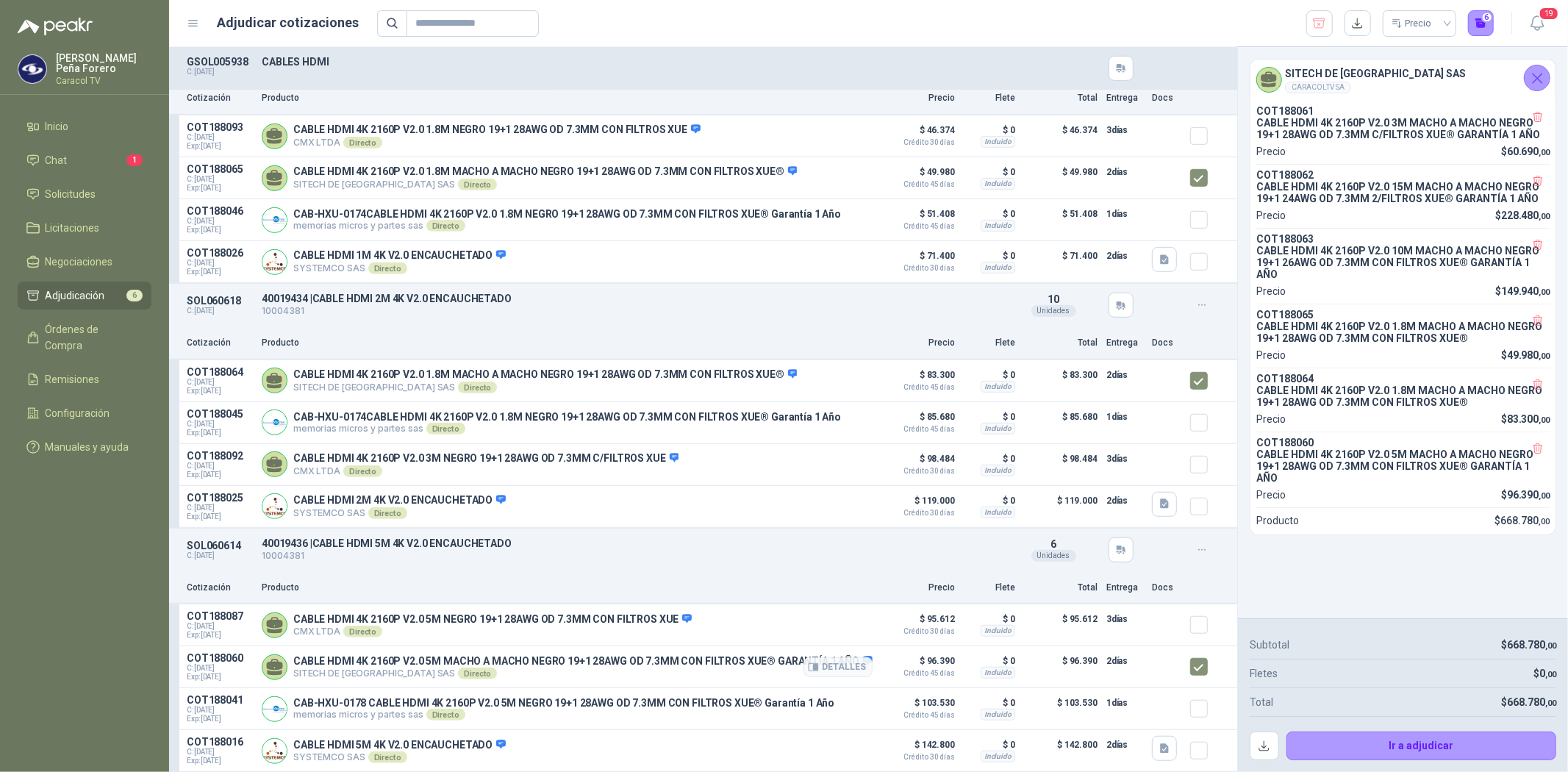
scroll to position [753, 0]
click at [1412, 747] on button "Ir a adjudicar" at bounding box center [1421, 746] width 270 height 29
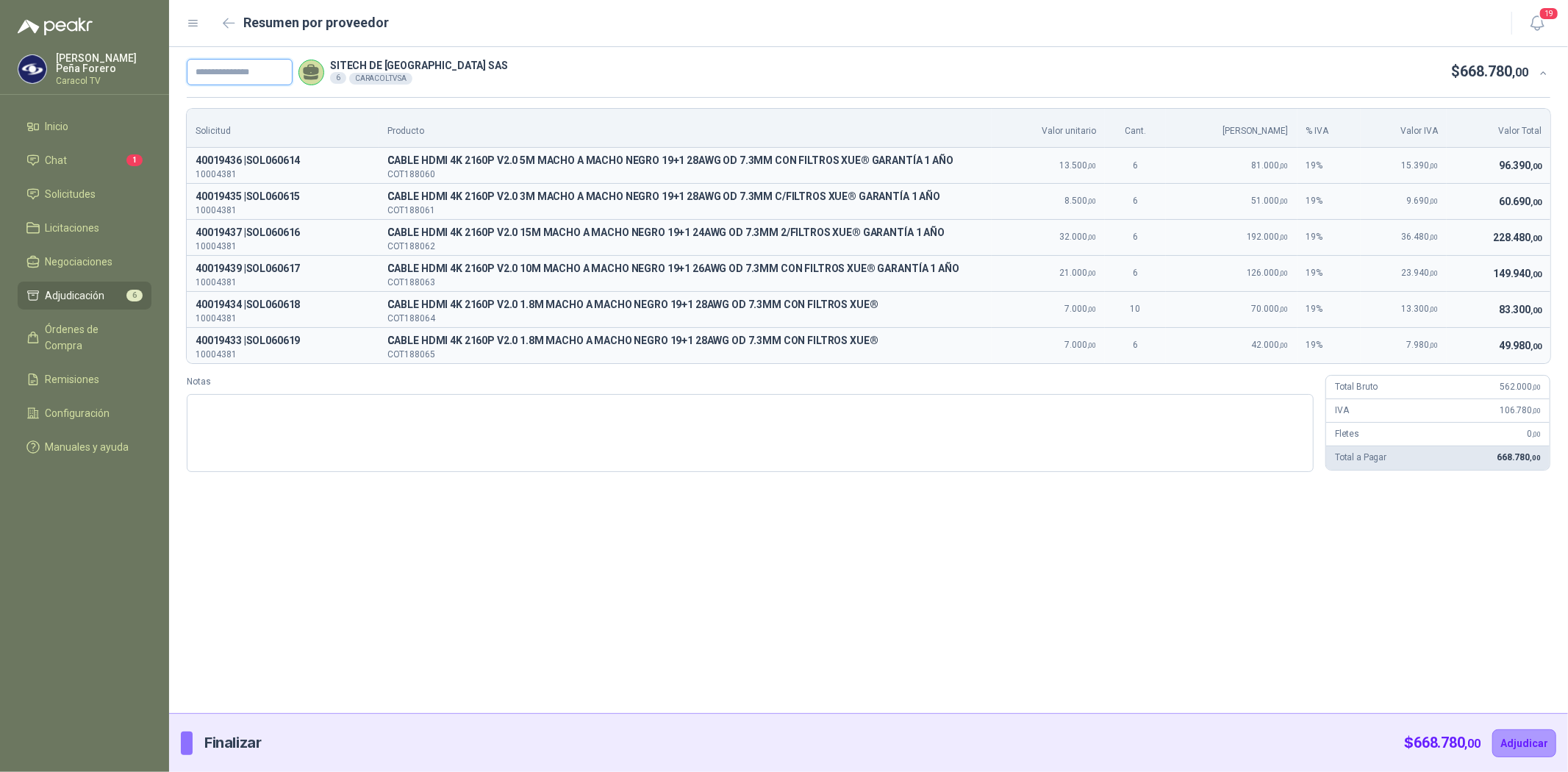
click at [207, 69] on input "text" at bounding box center [239, 71] width 106 height 27
paste input "**********"
type input "**********"
click at [1538, 738] on button "Adjudicar" at bounding box center [1524, 743] width 64 height 28
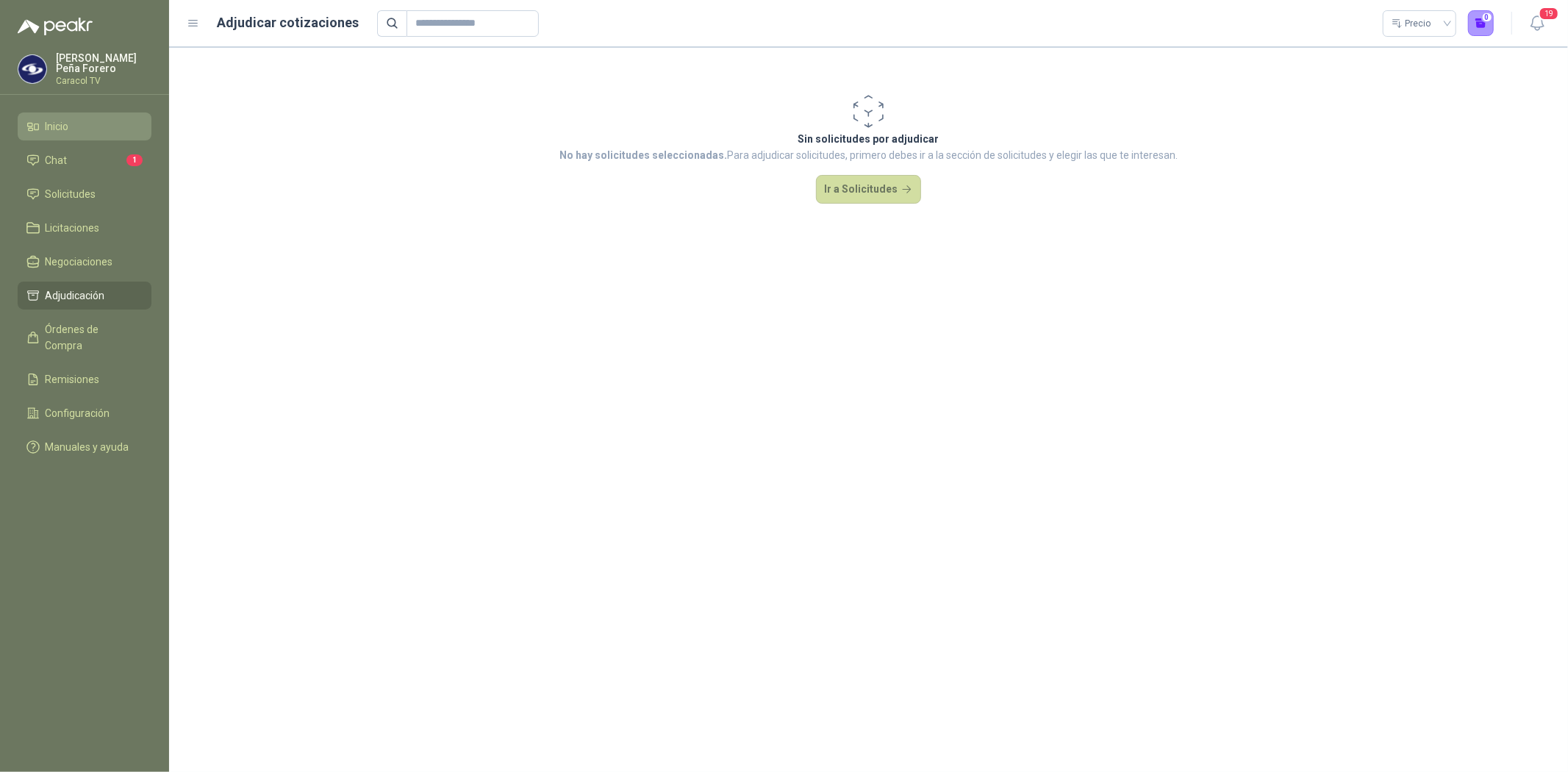
click at [62, 131] on span "Inicio" at bounding box center [57, 127] width 24 height 16
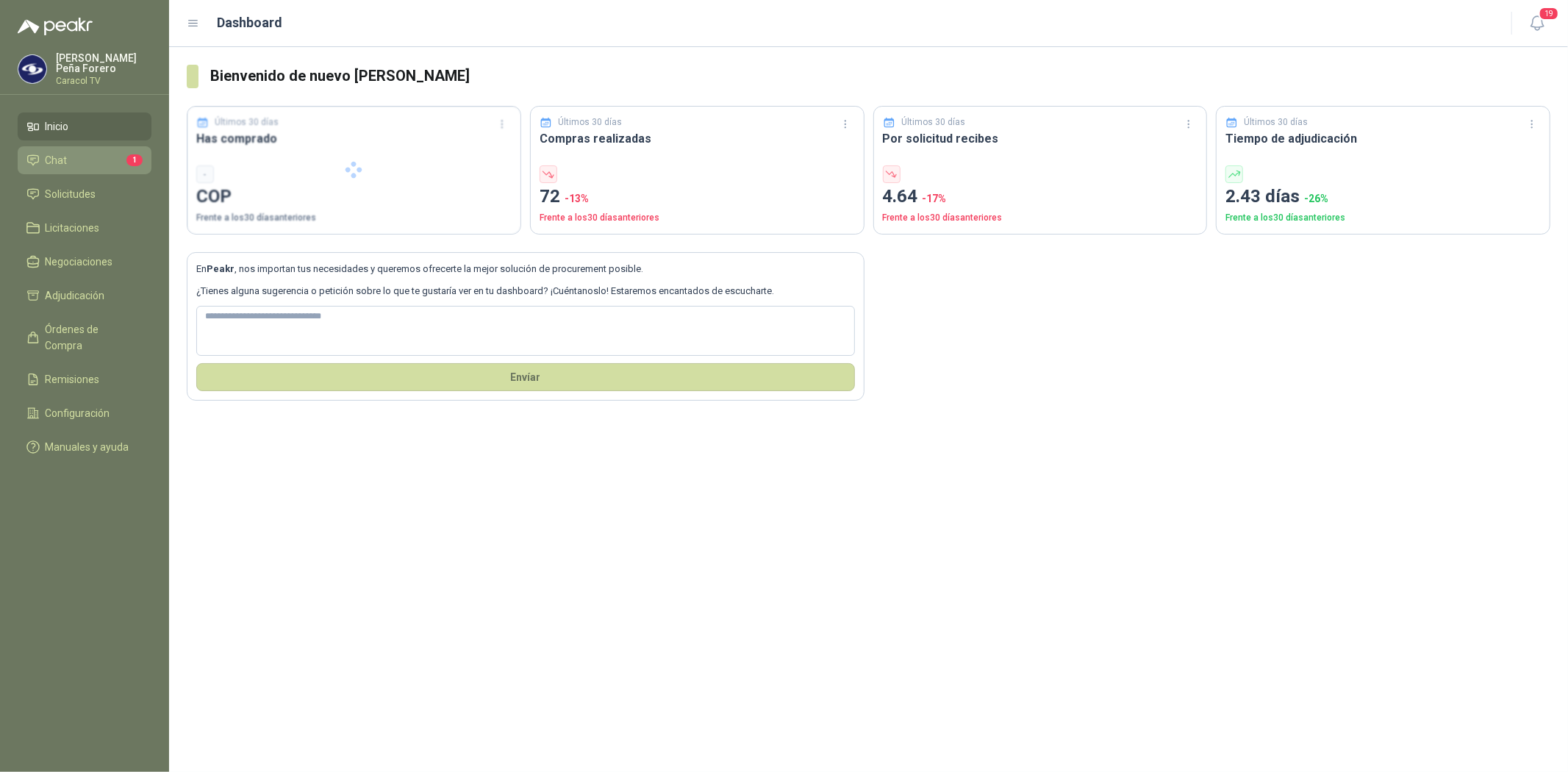
click at [59, 154] on span "Chat" at bounding box center [56, 160] width 22 height 16
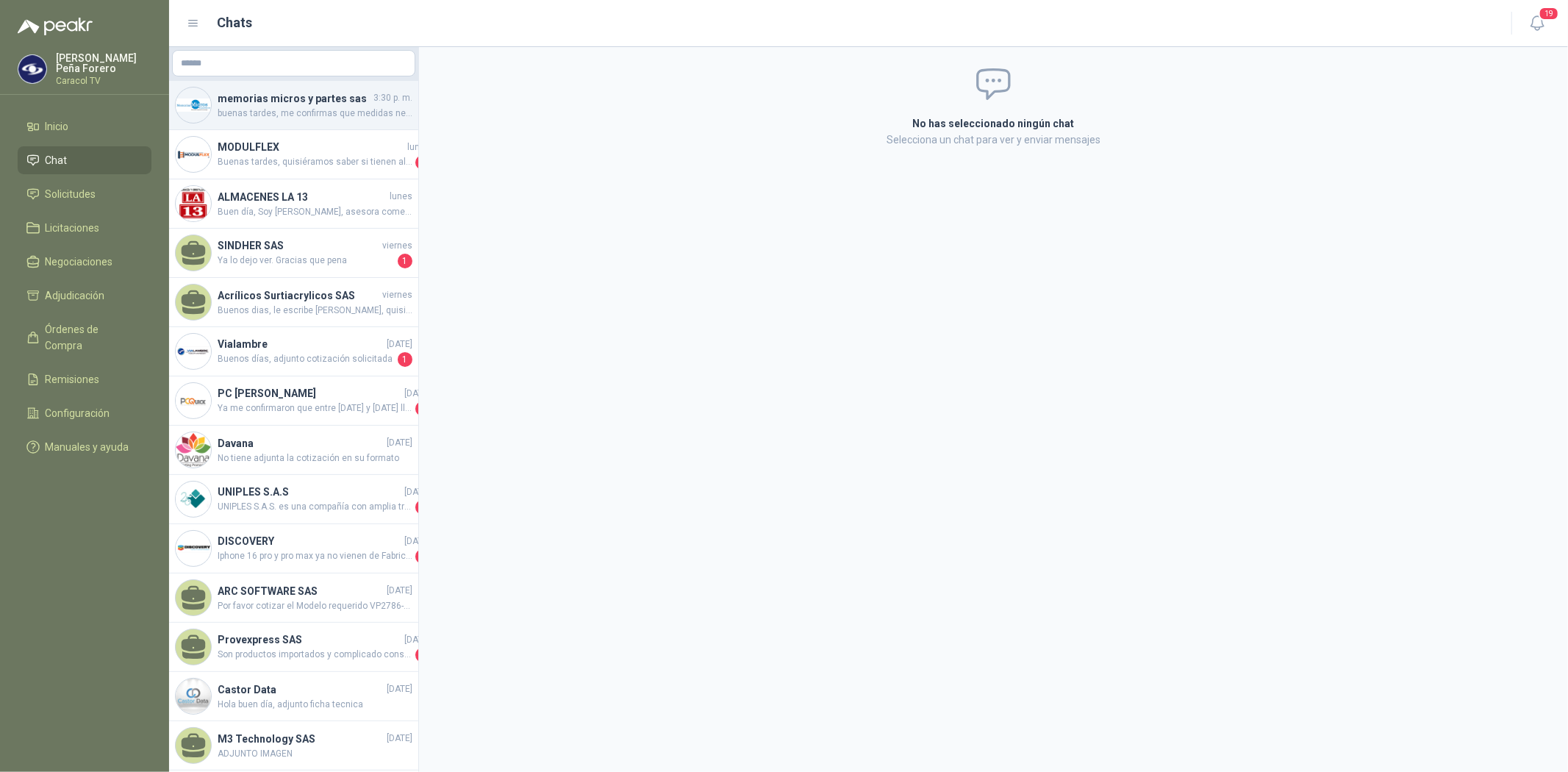
click at [295, 112] on span "buenas tardes, me confirmas que medidas necesitas. Te puedo ofrecer rollo calci…" at bounding box center [315, 113] width 195 height 14
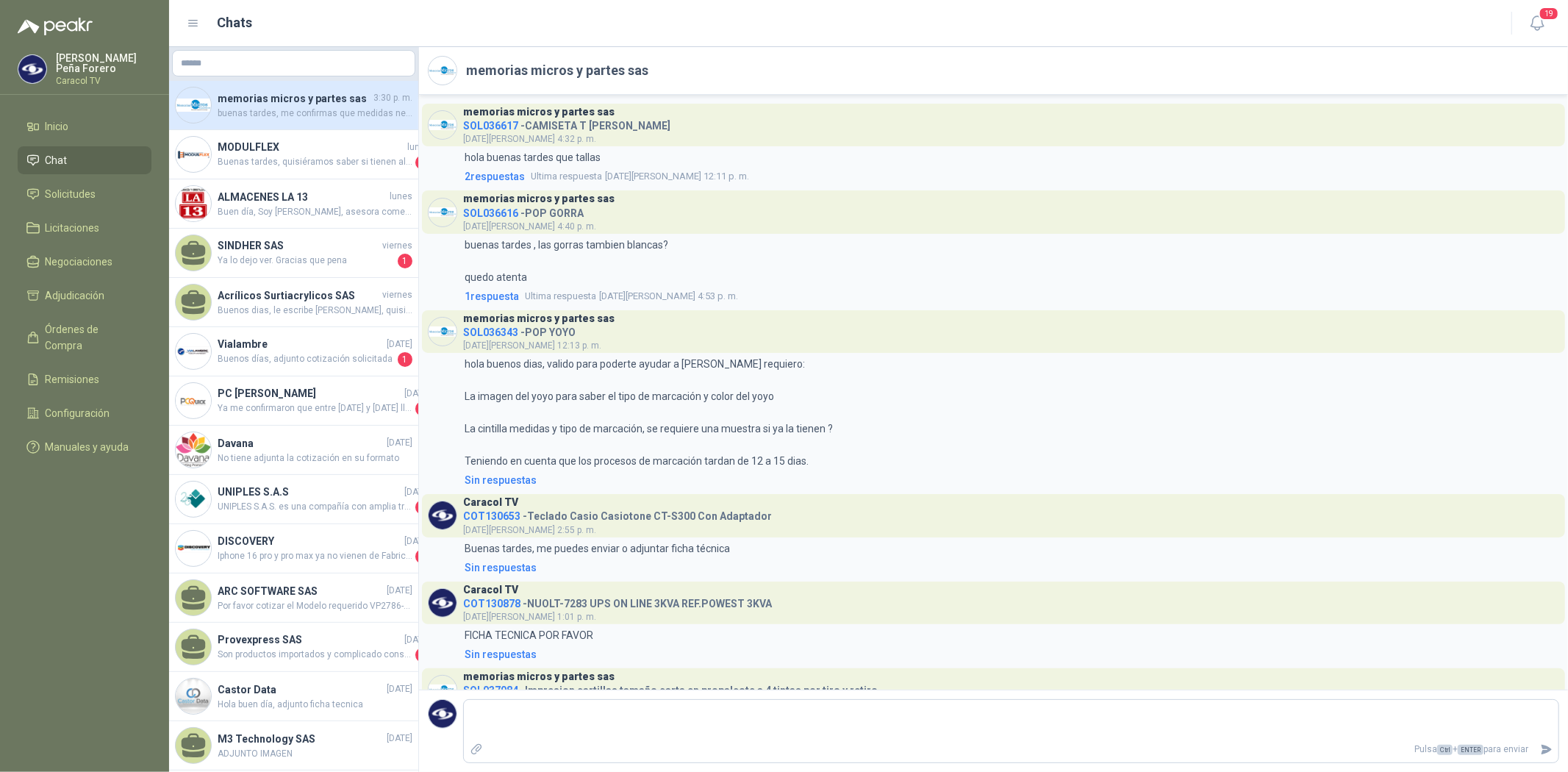
scroll to position [3336, 0]
